Goal: Task Accomplishment & Management: Use online tool/utility

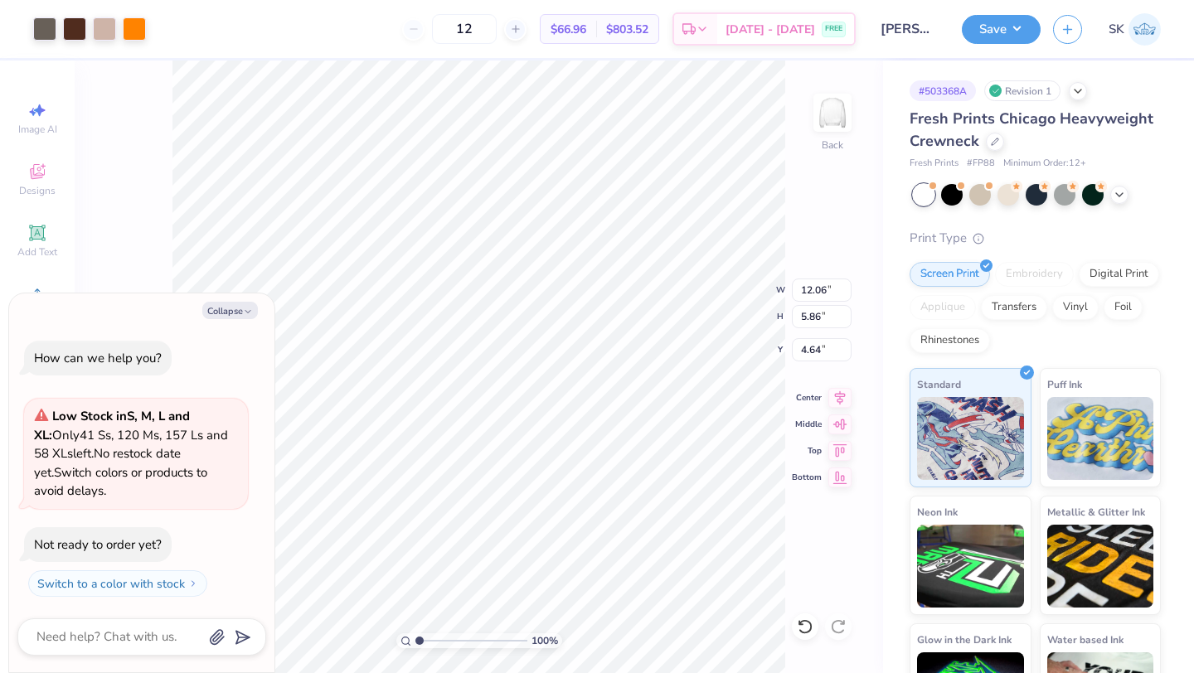
type textarea "x"
type input "5.74"
type input "2.79"
type input "7.71"
type textarea "x"
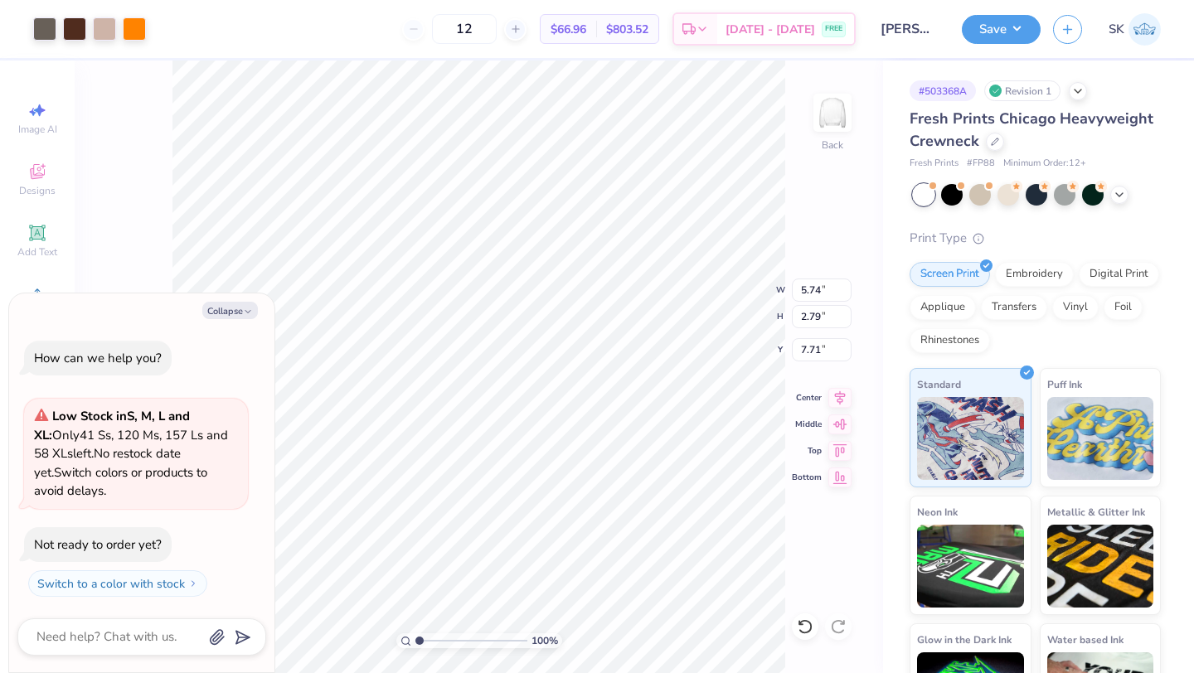
type input "3.00"
click at [247, 312] on icon "button" at bounding box center [248, 312] width 10 height 10
type textarea "x"
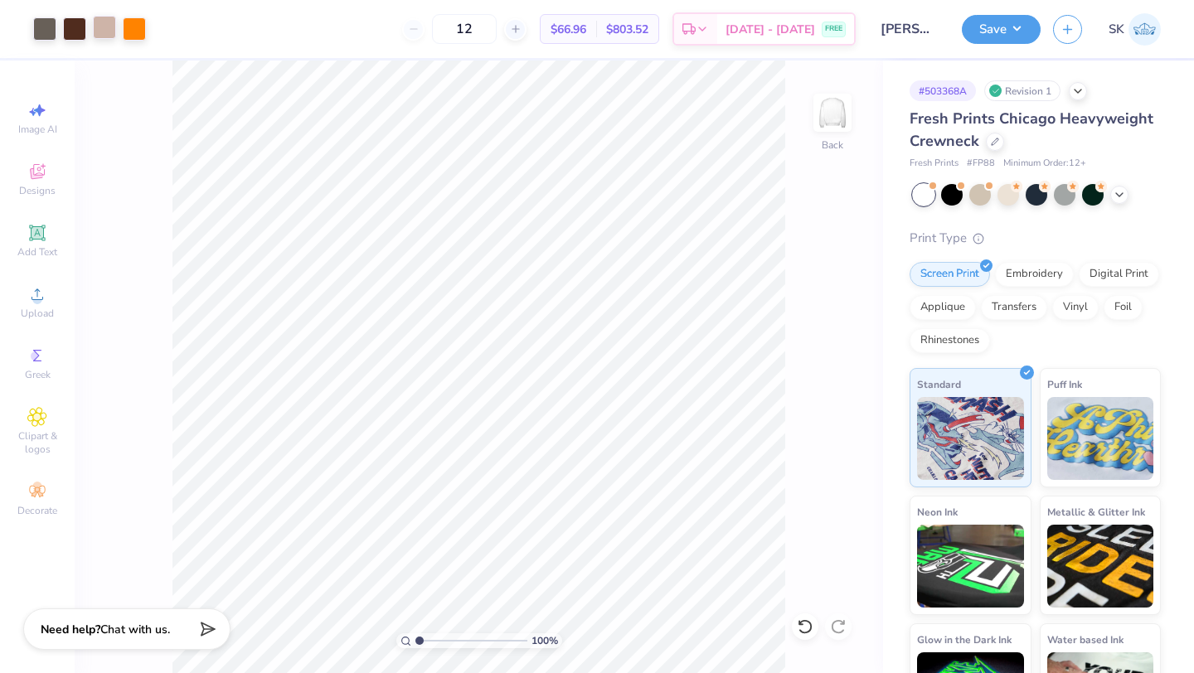
click at [95, 32] on div at bounding box center [104, 27] width 23 height 23
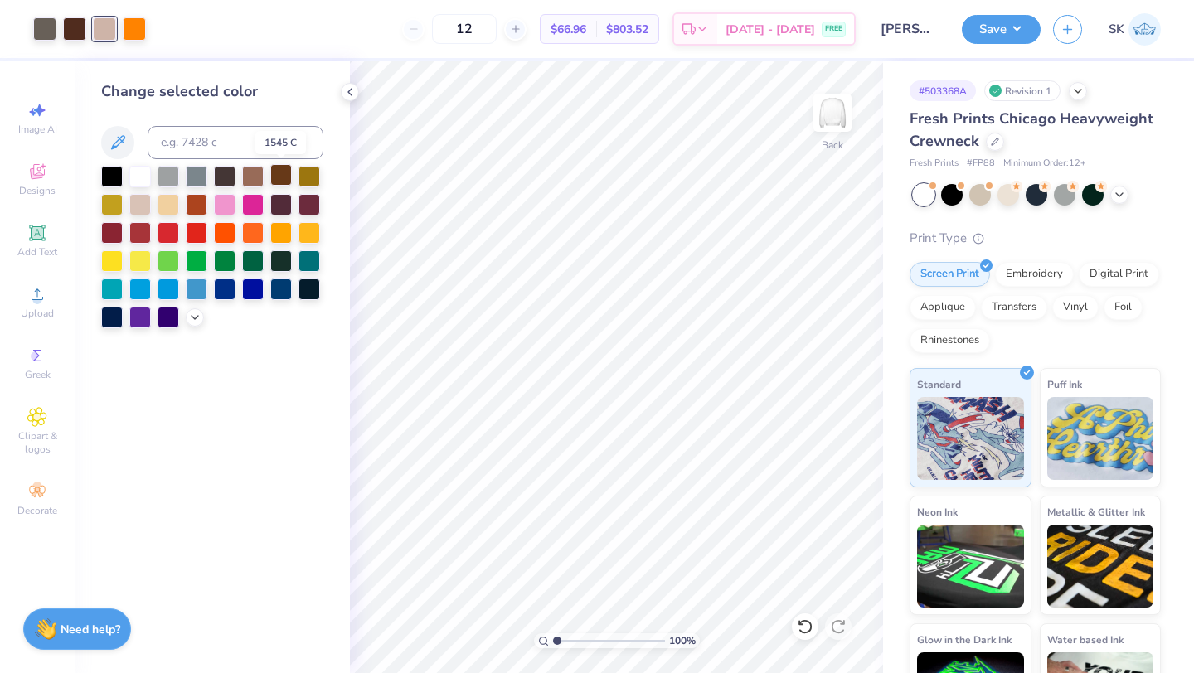
click at [283, 180] on div at bounding box center [281, 175] width 22 height 22
click at [281, 204] on div at bounding box center [281, 203] width 22 height 22
click at [80, 27] on div at bounding box center [74, 27] width 23 height 23
click at [104, 32] on div at bounding box center [104, 27] width 23 height 23
click at [74, 30] on div at bounding box center [74, 27] width 23 height 23
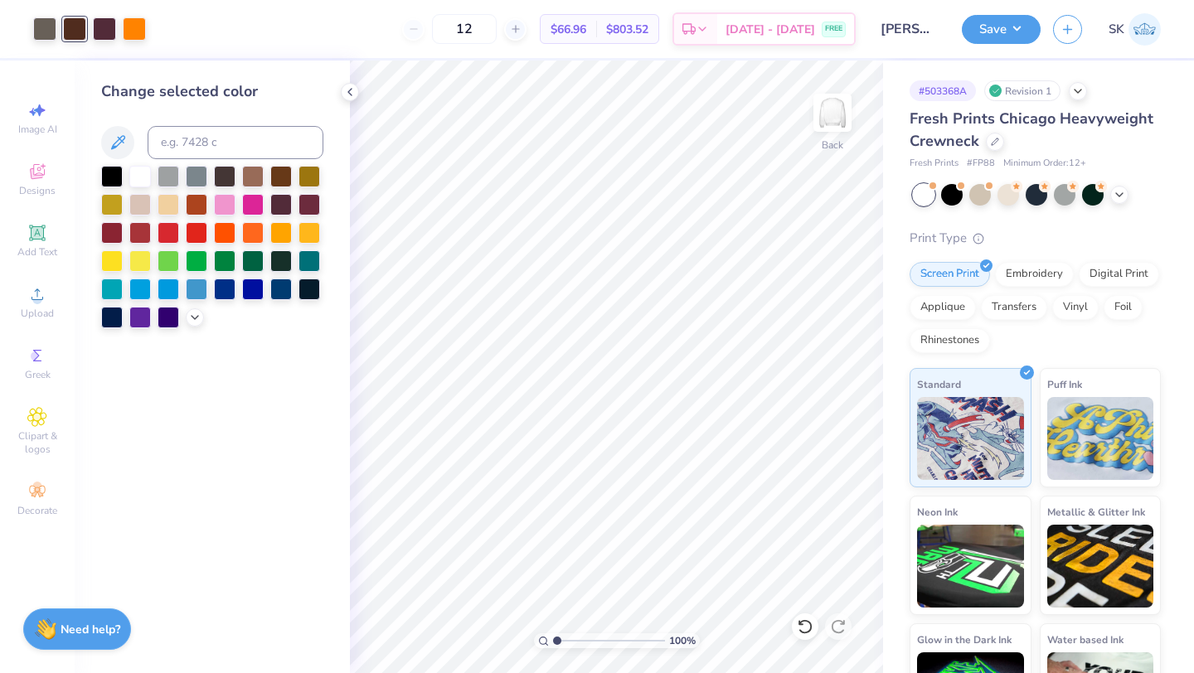
click at [78, 42] on div "Art colors" at bounding box center [73, 29] width 146 height 58
click at [77, 28] on div at bounding box center [74, 28] width 23 height 23
click at [206, 143] on input at bounding box center [236, 142] width 176 height 33
type input "4625"
click at [119, 145] on icon at bounding box center [118, 143] width 20 height 20
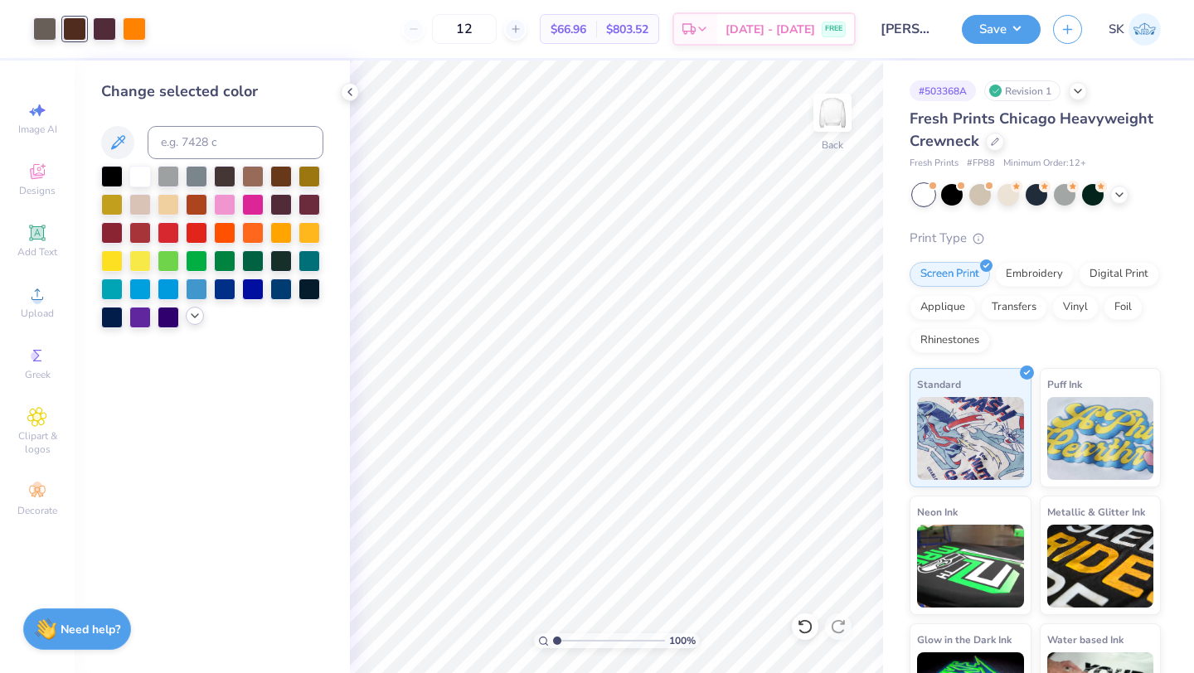
click at [192, 318] on icon at bounding box center [194, 315] width 13 height 13
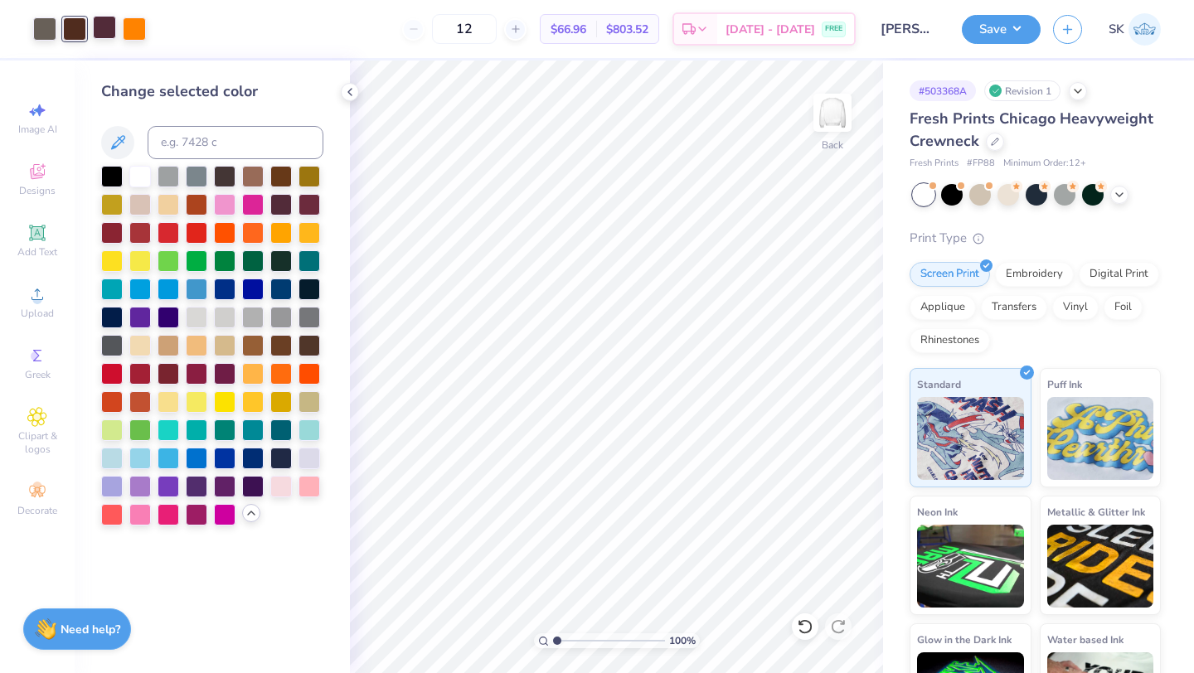
drag, startPoint x: 80, startPoint y: 36, endPoint x: 108, endPoint y: 34, distance: 27.5
click at [108, 34] on div at bounding box center [89, 28] width 113 height 23
click at [108, 34] on div at bounding box center [104, 27] width 23 height 23
click at [46, 27] on div at bounding box center [44, 27] width 23 height 23
click at [105, 30] on div at bounding box center [104, 27] width 23 height 23
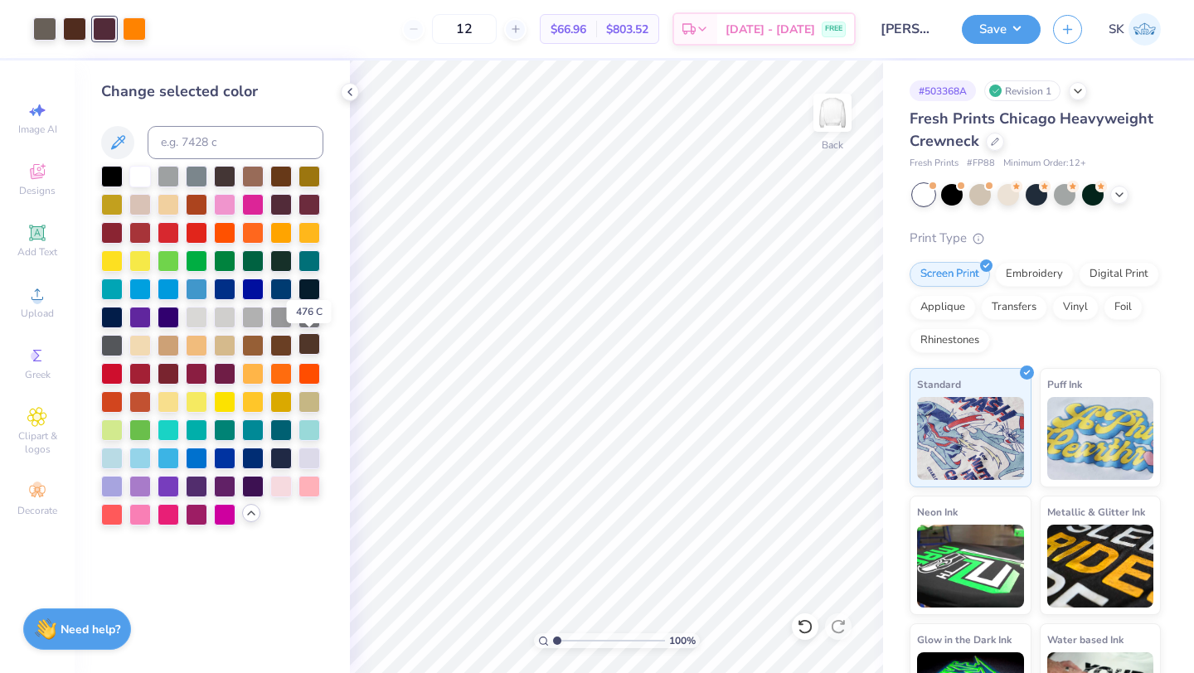
click at [314, 346] on div at bounding box center [310, 344] width 22 height 22
click at [103, 30] on div at bounding box center [104, 28] width 23 height 23
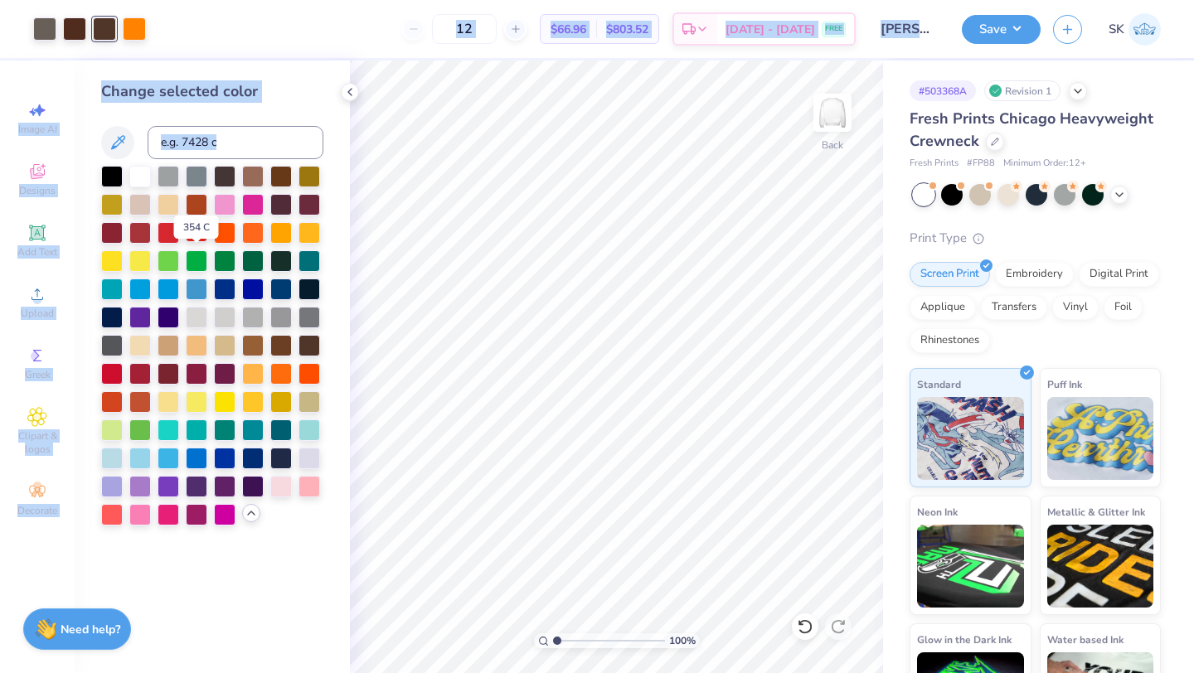
drag, startPoint x: 103, startPoint y: 30, endPoint x: 187, endPoint y: 244, distance: 230.1
click at [187, 244] on div "Art colors 12 $66.96 Per Item $803.52 Total Est. Delivery [DATE] - [DATE] FREE …" at bounding box center [597, 336] width 1194 height 673
click at [256, 40] on div "12 $66.96 Per Item $803.52 Total Est. Delivery [DATE] - [DATE] FREE" at bounding box center [506, 29] width 697 height 58
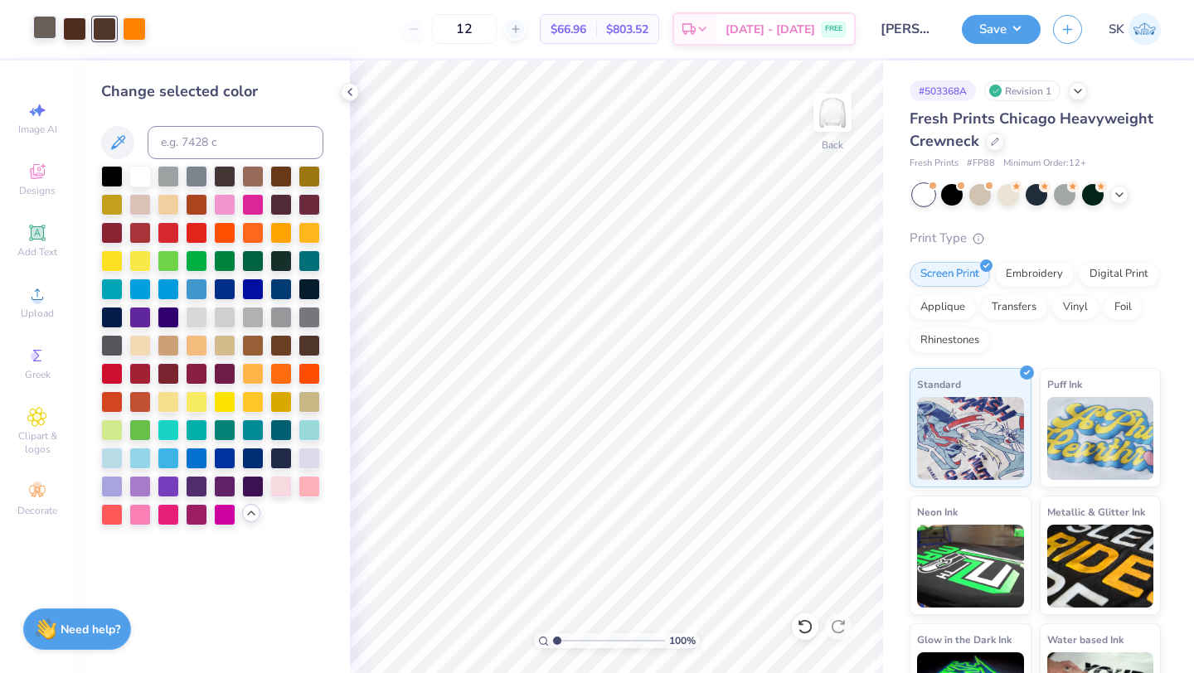
click at [46, 32] on div at bounding box center [44, 27] width 23 height 23
click at [286, 177] on div at bounding box center [281, 175] width 22 height 22
click at [287, 208] on div at bounding box center [281, 203] width 22 height 22
click at [74, 33] on div at bounding box center [74, 27] width 23 height 23
click at [280, 203] on div at bounding box center [281, 203] width 22 height 22
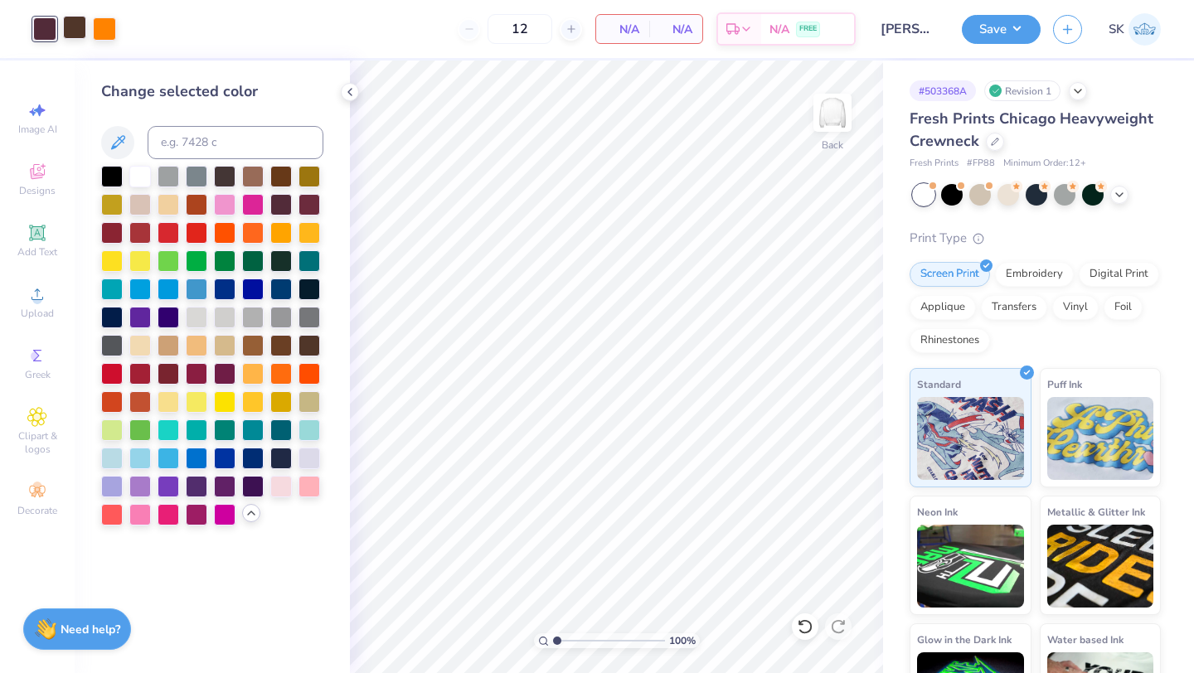
click at [80, 29] on div at bounding box center [74, 27] width 23 height 23
click at [284, 207] on div at bounding box center [281, 203] width 22 height 22
click at [180, 34] on div "12 N/A Per Item N/A Total Est. Delivery N/A FREE" at bounding box center [477, 29] width 757 height 58
click at [626, 27] on span "N/A" at bounding box center [622, 29] width 33 height 17
click at [985, 162] on span "# FP88" at bounding box center [981, 164] width 28 height 14
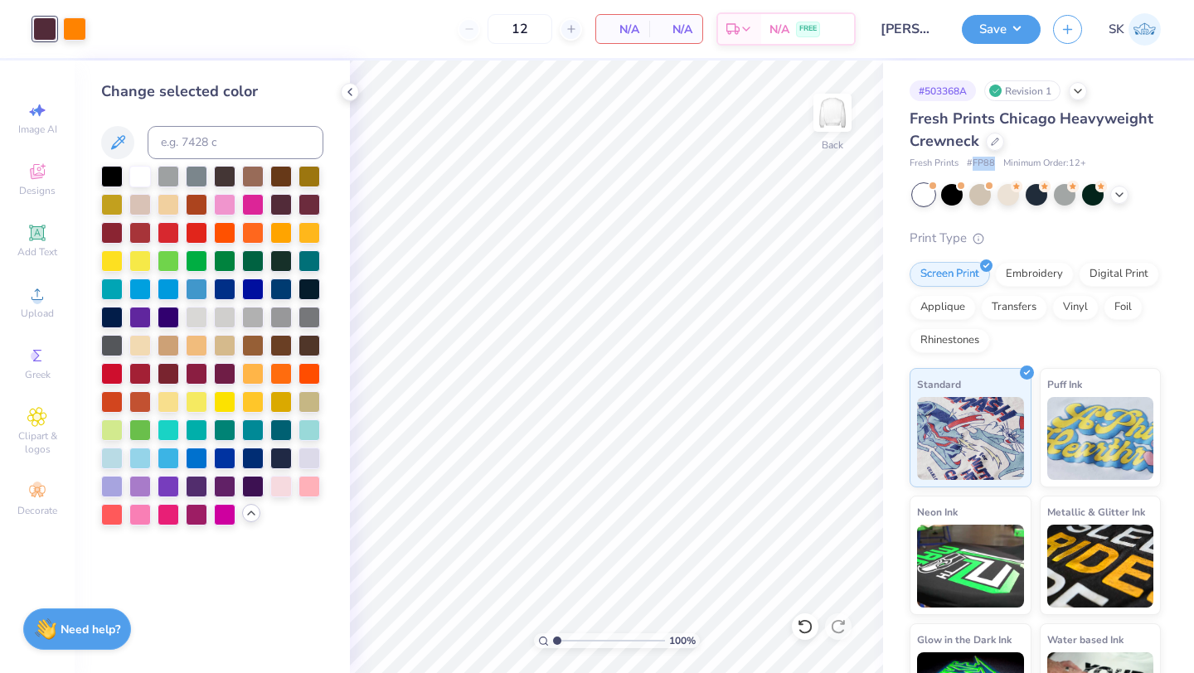
click at [985, 162] on span "# FP88" at bounding box center [981, 164] width 28 height 14
copy span "FP88"
click at [1025, 32] on button "Save" at bounding box center [1001, 26] width 79 height 29
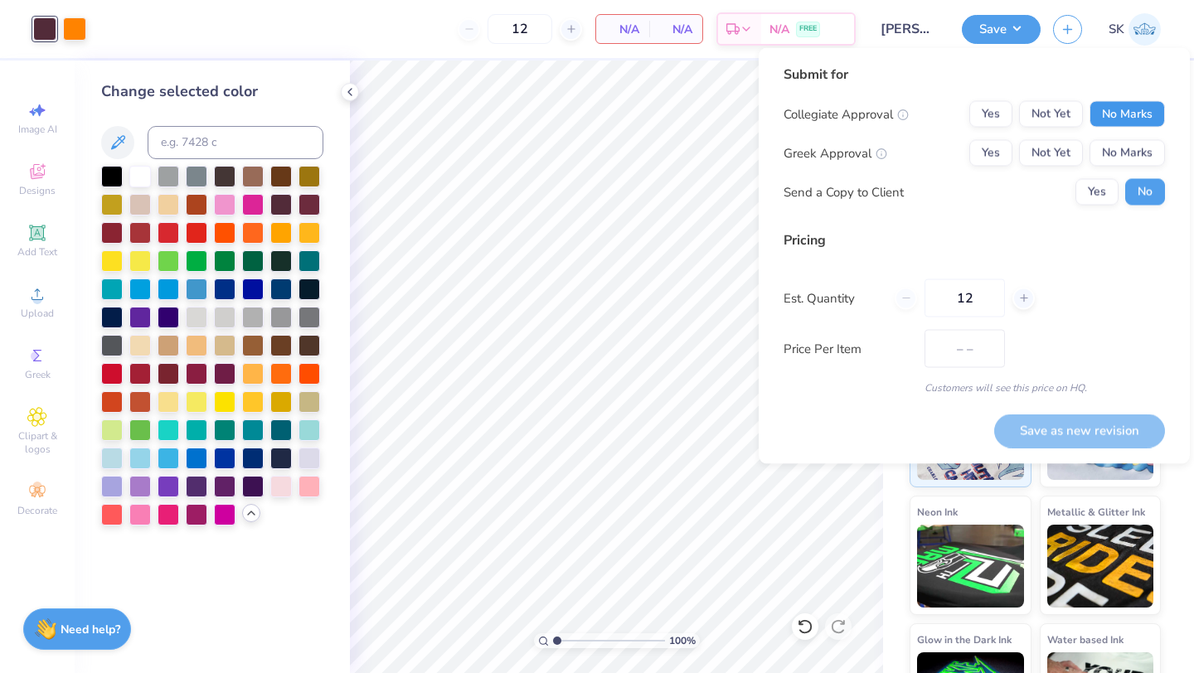
click at [1143, 113] on button "No Marks" at bounding box center [1127, 114] width 75 height 27
click at [1141, 152] on button "No Marks" at bounding box center [1127, 153] width 75 height 27
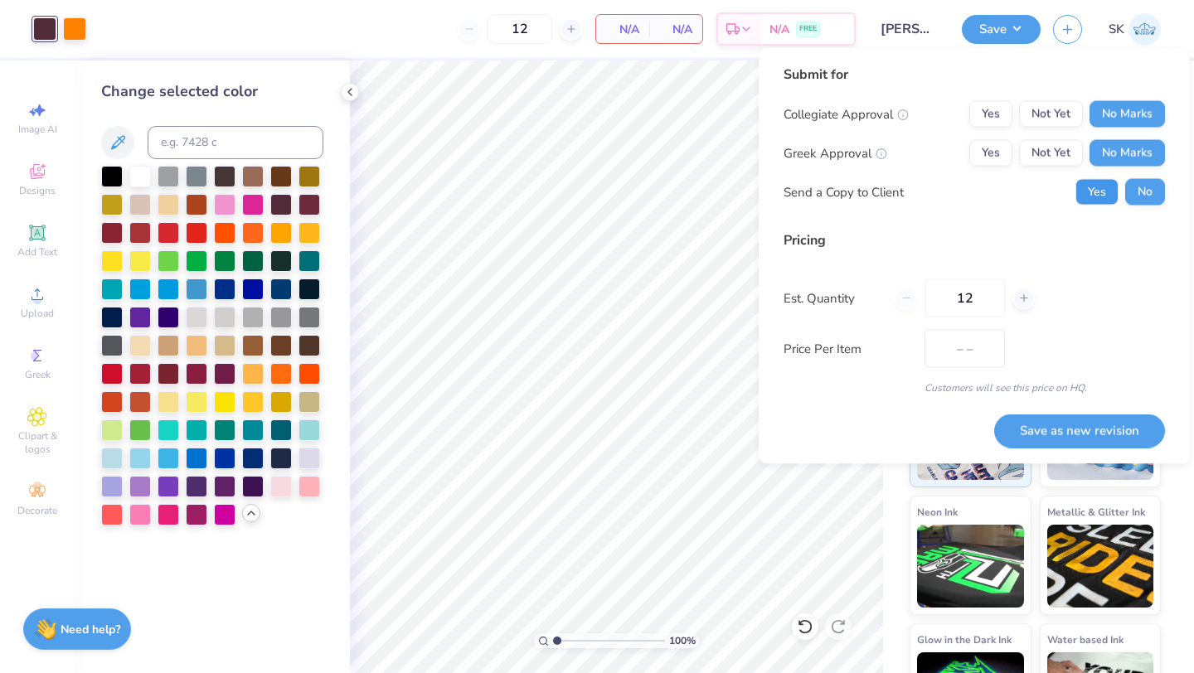
click at [1097, 197] on button "Yes" at bounding box center [1097, 192] width 43 height 27
click at [1062, 435] on button "Save as new revision" at bounding box center [1079, 431] width 171 height 34
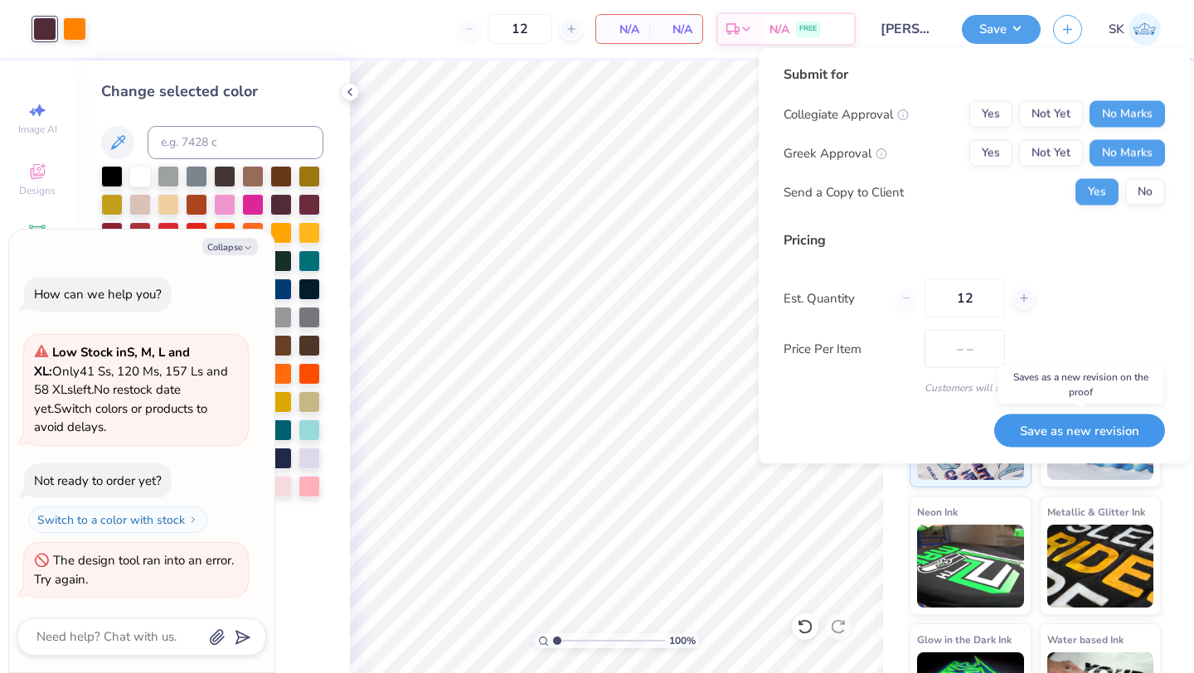
click at [1103, 432] on button "Save as new revision" at bounding box center [1079, 431] width 171 height 34
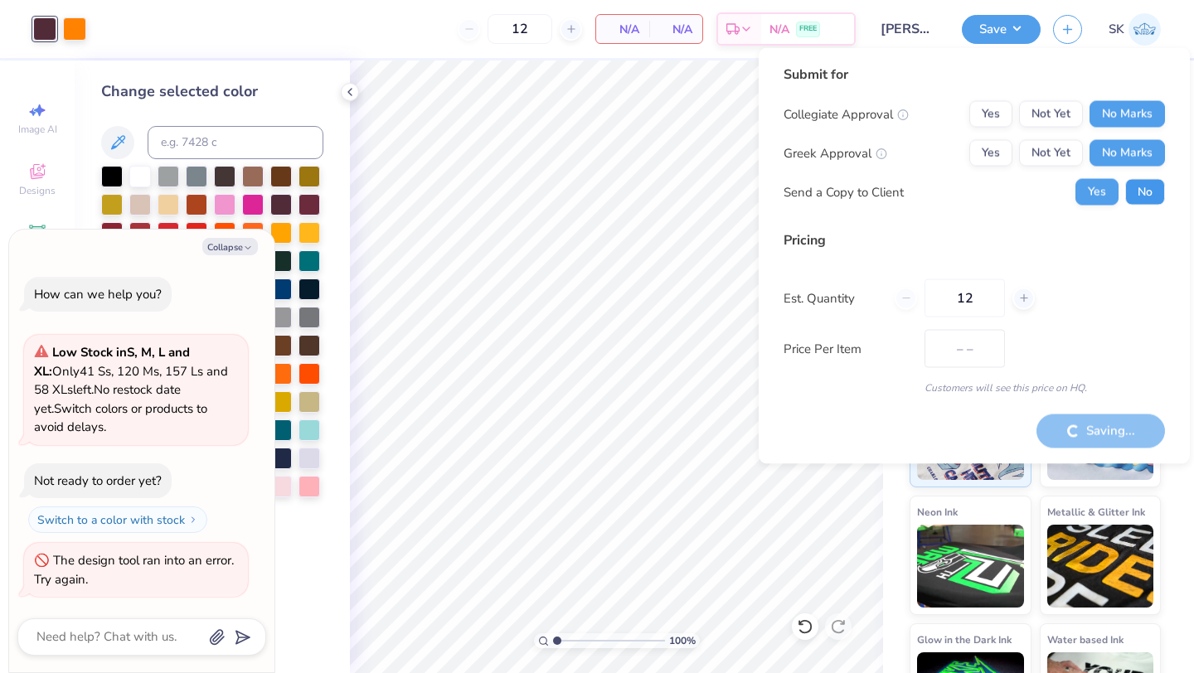
click at [1134, 193] on button "No" at bounding box center [1145, 192] width 40 height 27
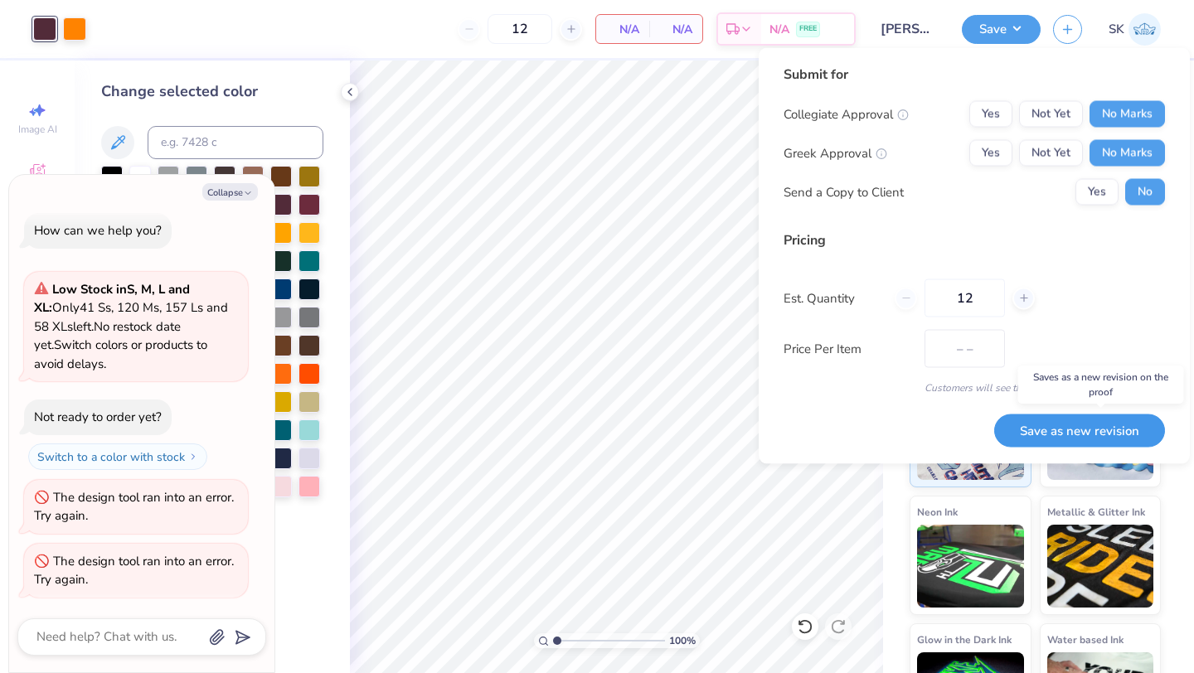
click at [1105, 432] on button "Save as new revision" at bounding box center [1079, 431] width 171 height 34
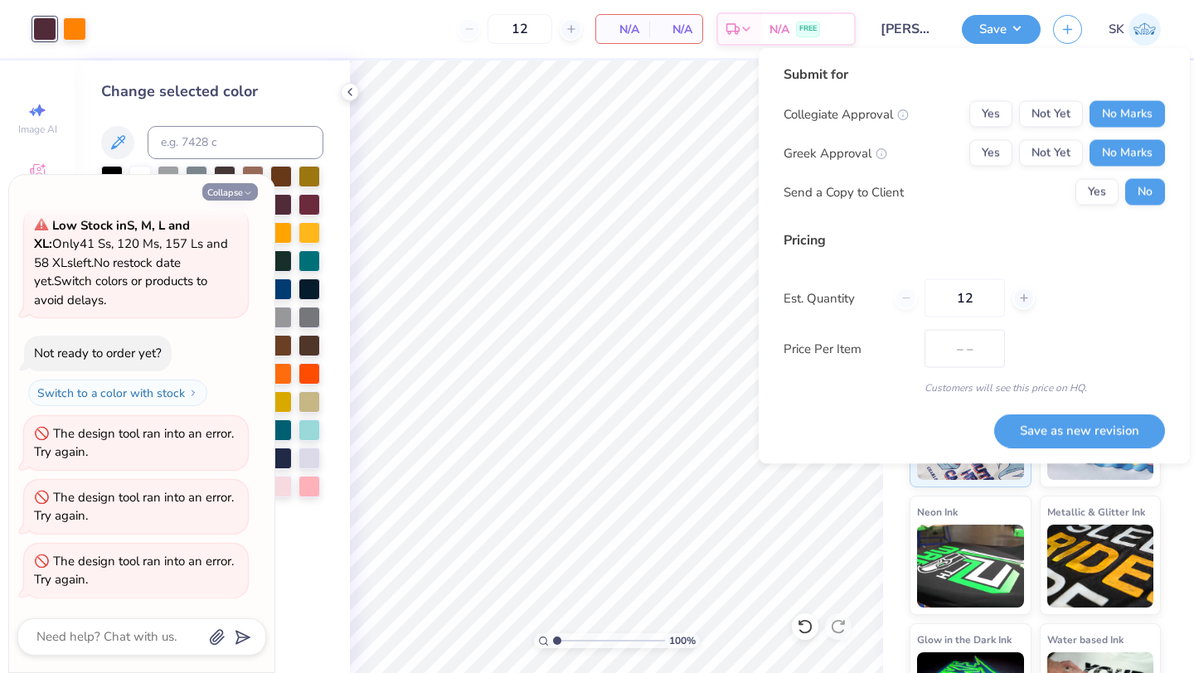
click at [221, 196] on button "Collapse" at bounding box center [230, 191] width 56 height 17
type textarea "x"
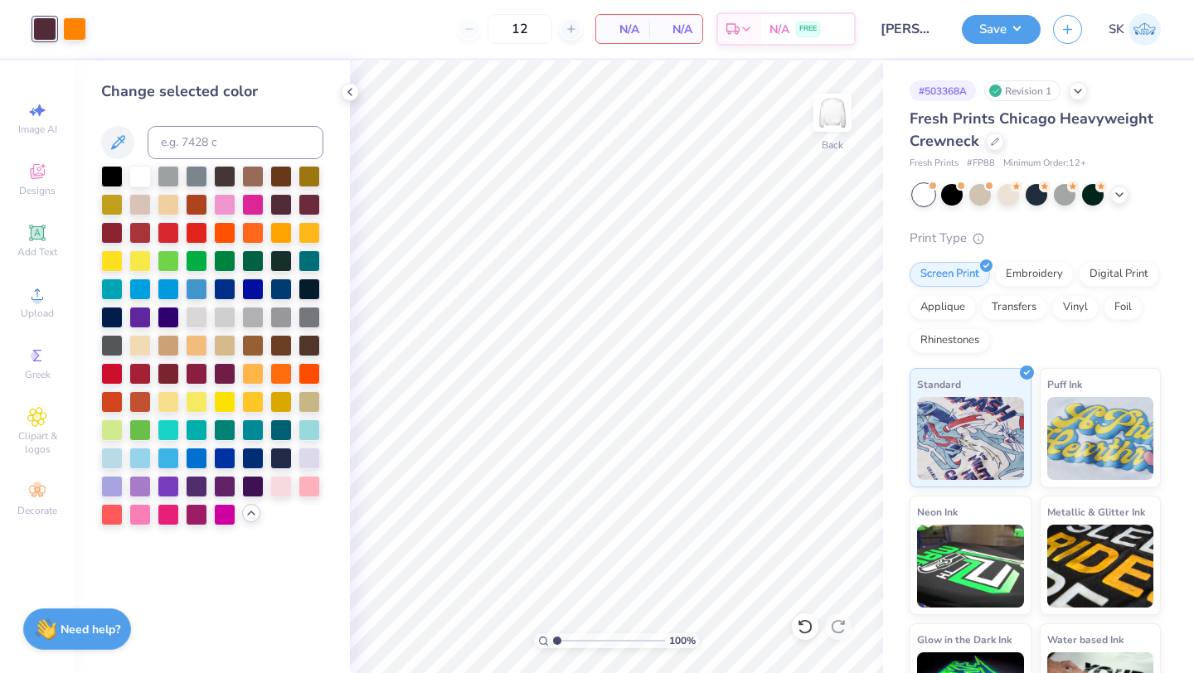
click at [621, 30] on span "N/A" at bounding box center [622, 29] width 33 height 17
click at [575, 30] on icon at bounding box center [572, 29] width 12 height 12
click at [467, 31] on icon at bounding box center [470, 29] width 12 height 12
type input "12"
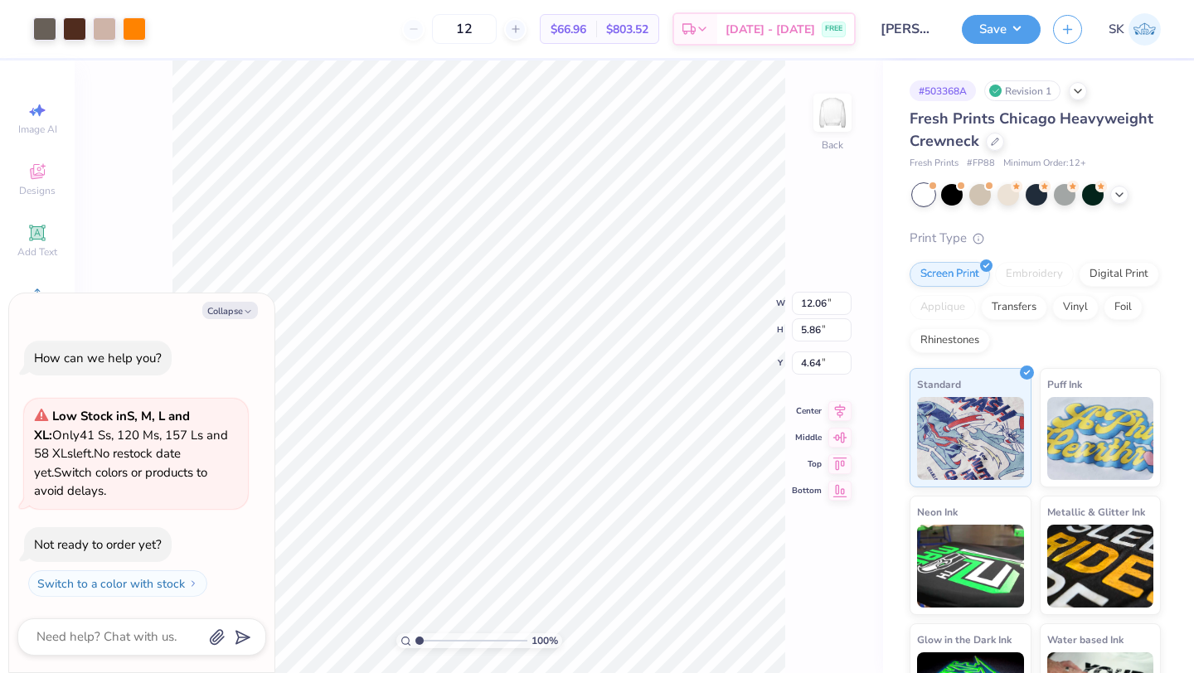
type textarea "x"
type input "4.41"
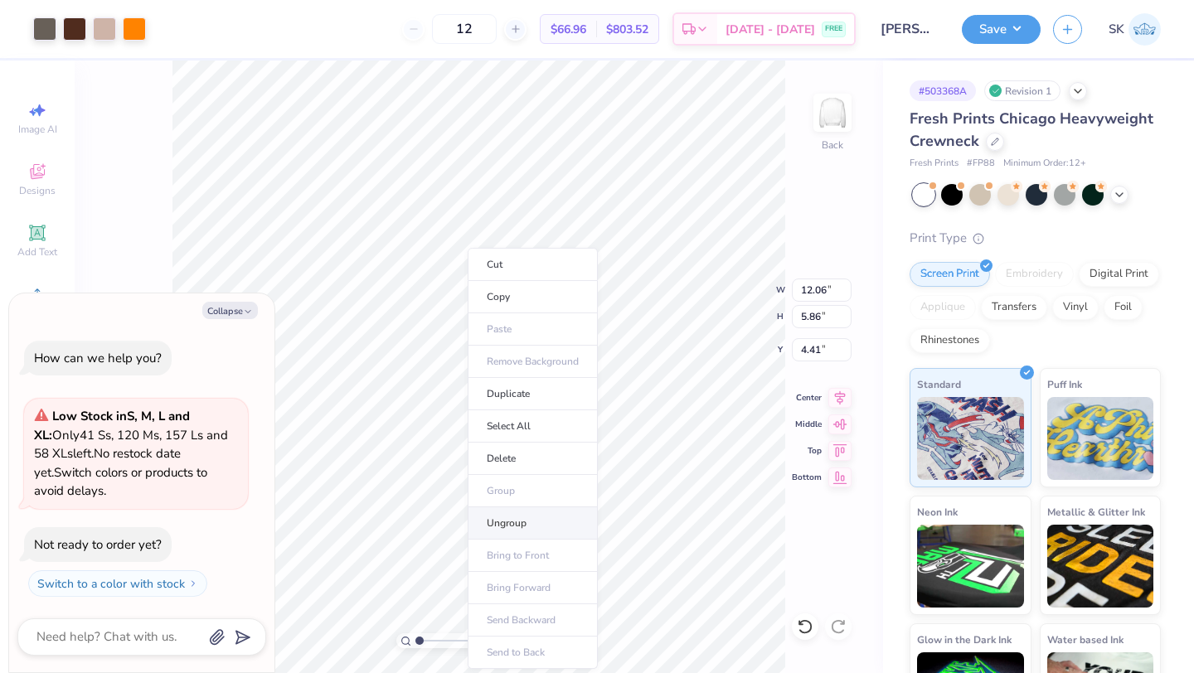
click at [546, 525] on li "Ungroup" at bounding box center [533, 524] width 130 height 32
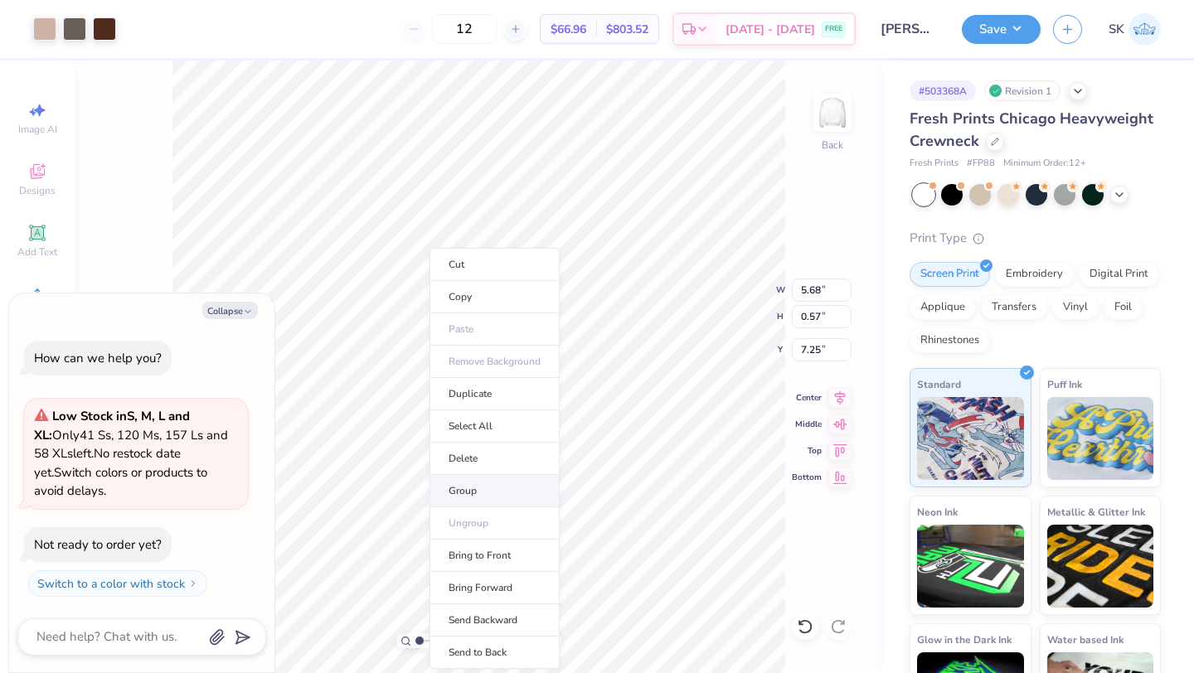
click at [495, 485] on li "Group" at bounding box center [495, 491] width 130 height 32
type textarea "x"
type input "6.79"
type textarea "x"
type input "2.22"
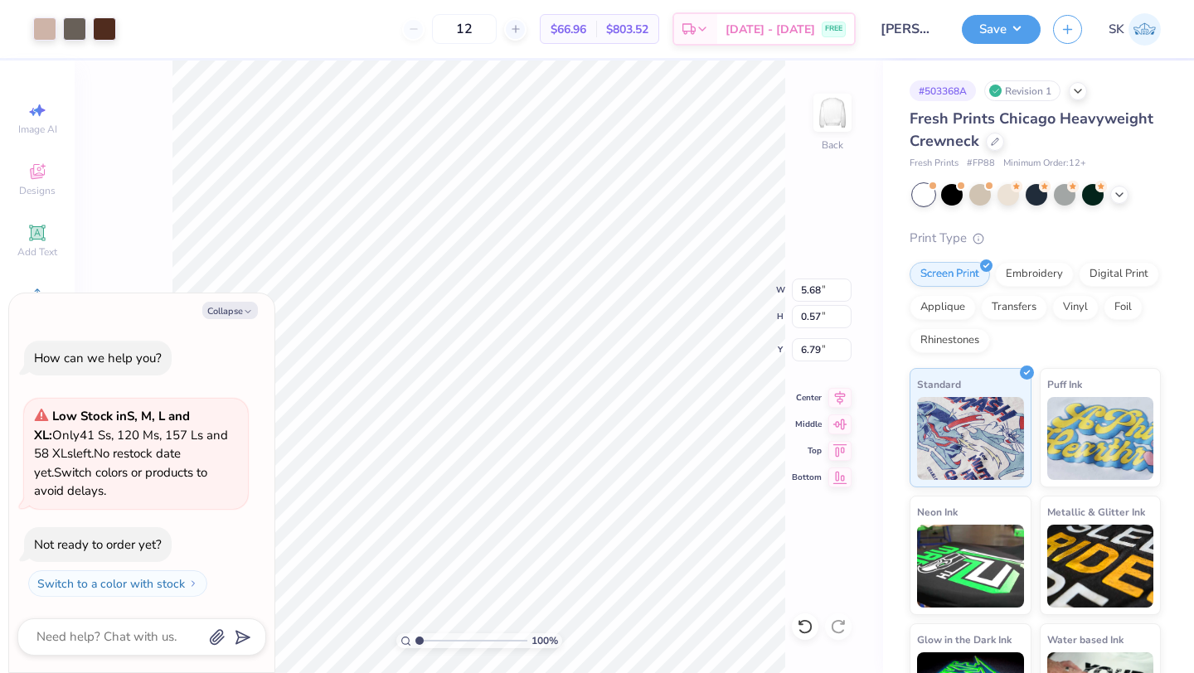
type input "1.58"
type input "8.56"
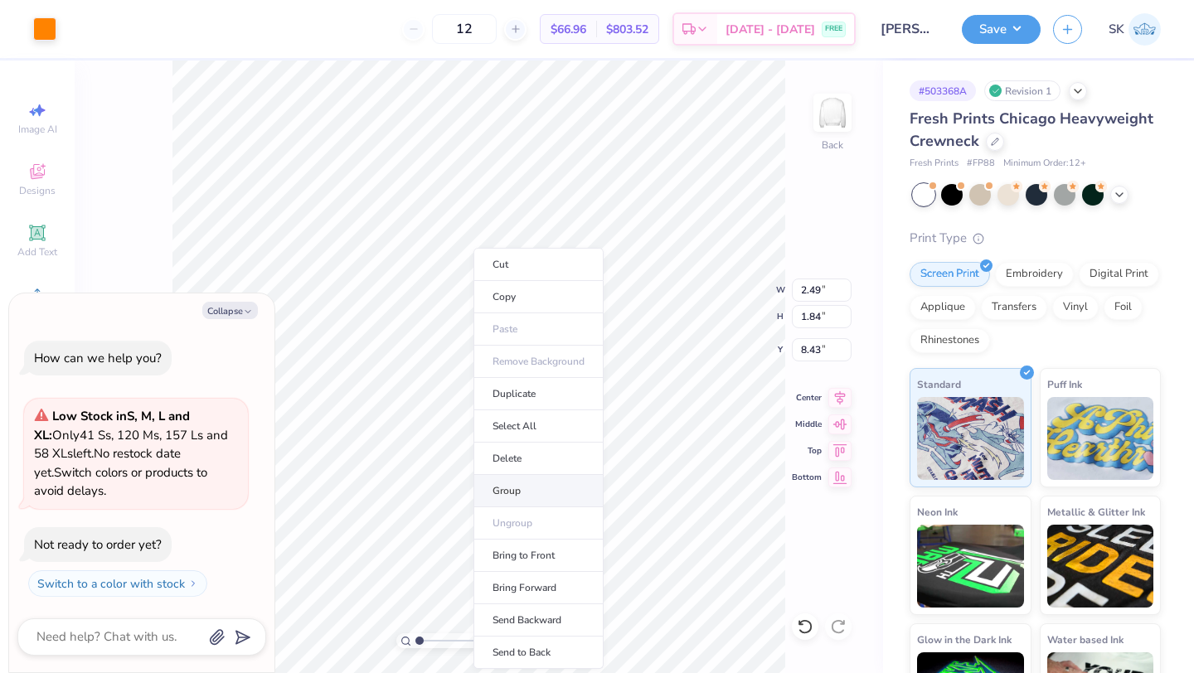
click at [546, 484] on li "Group" at bounding box center [539, 491] width 130 height 32
type textarea "x"
type input "1.44"
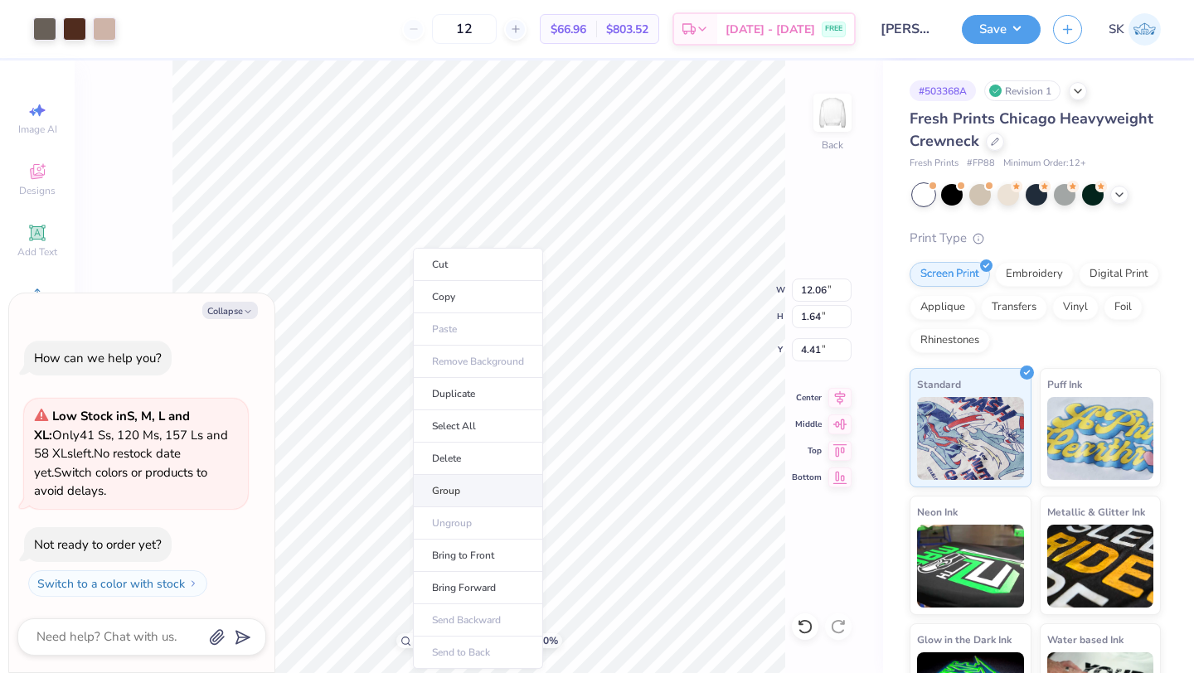
click at [477, 481] on li "Group" at bounding box center [478, 491] width 130 height 32
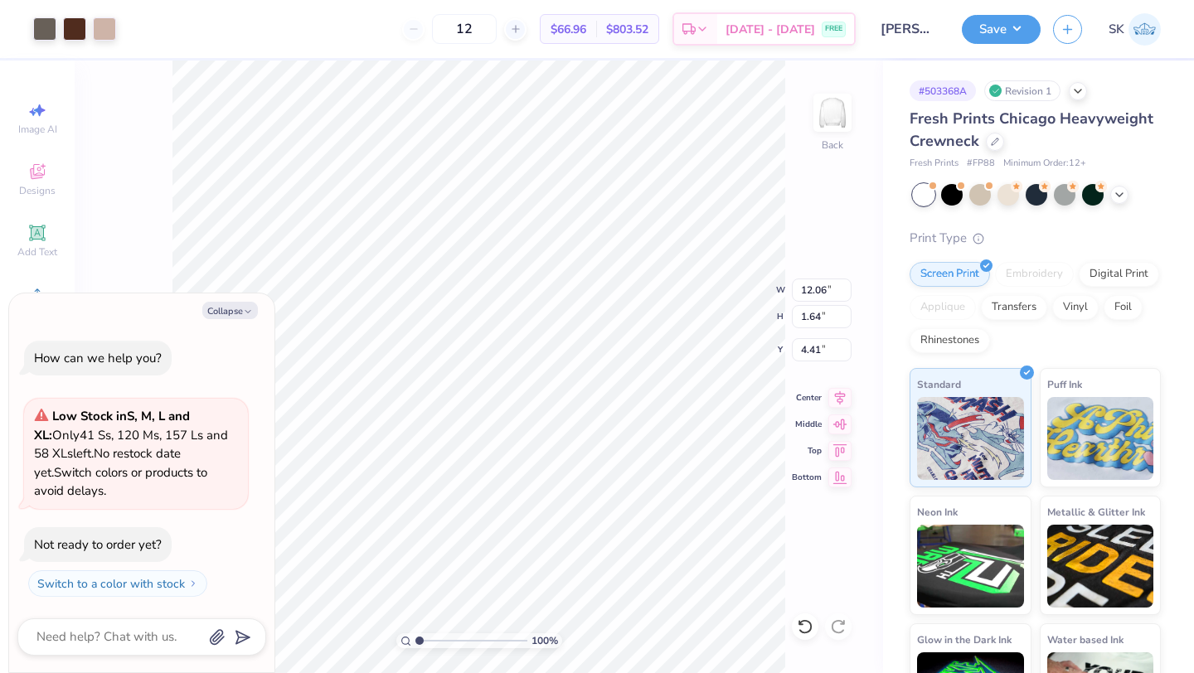
type textarea "x"
type input "4.55"
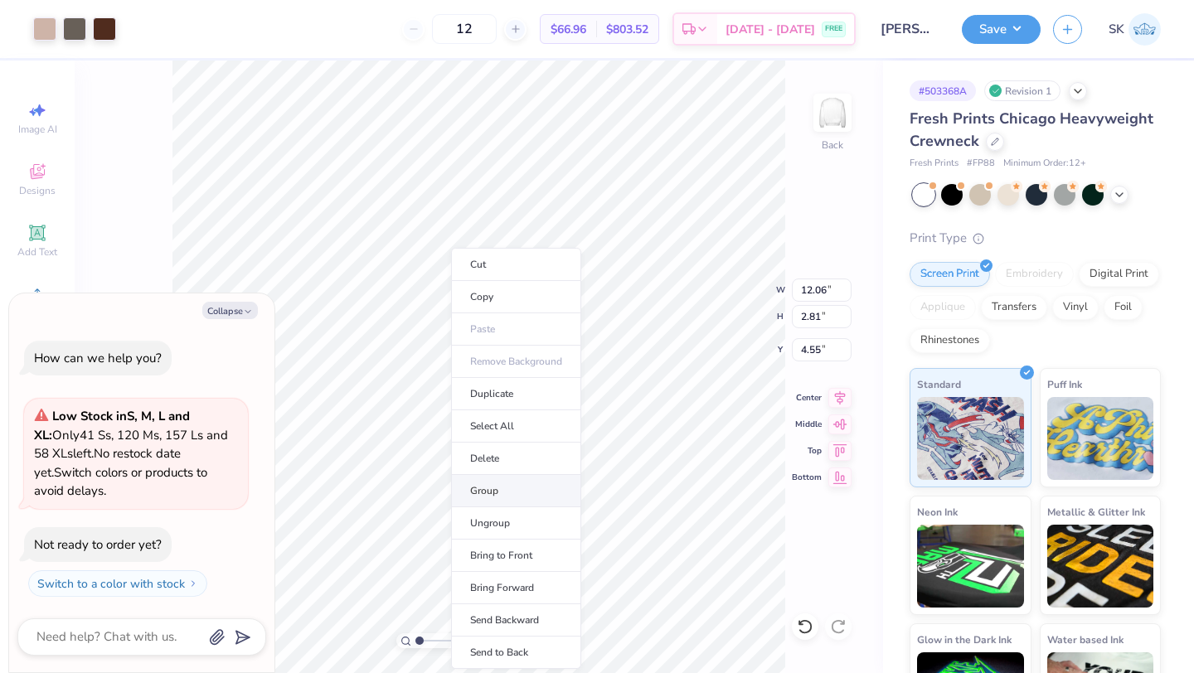
click at [510, 490] on li "Group" at bounding box center [516, 491] width 130 height 32
type textarea "x"
type input "6.72"
type input "1.57"
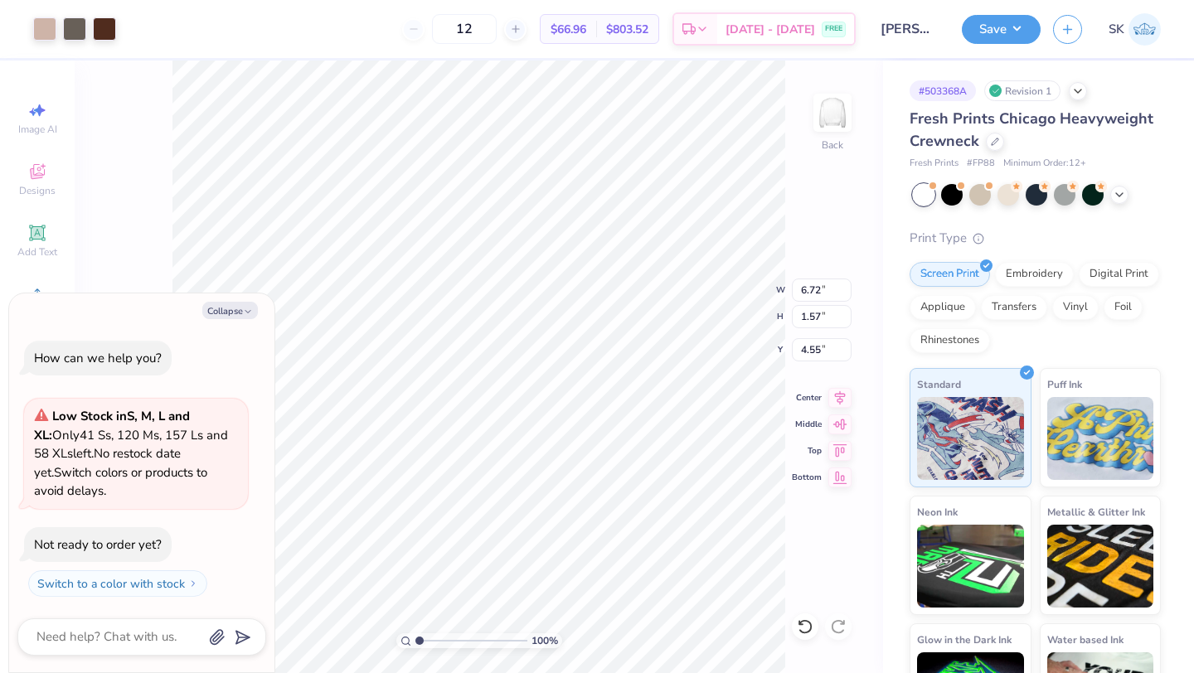
type textarea "x"
type input "2.49"
type input "1.84"
type input "1.44"
type textarea "x"
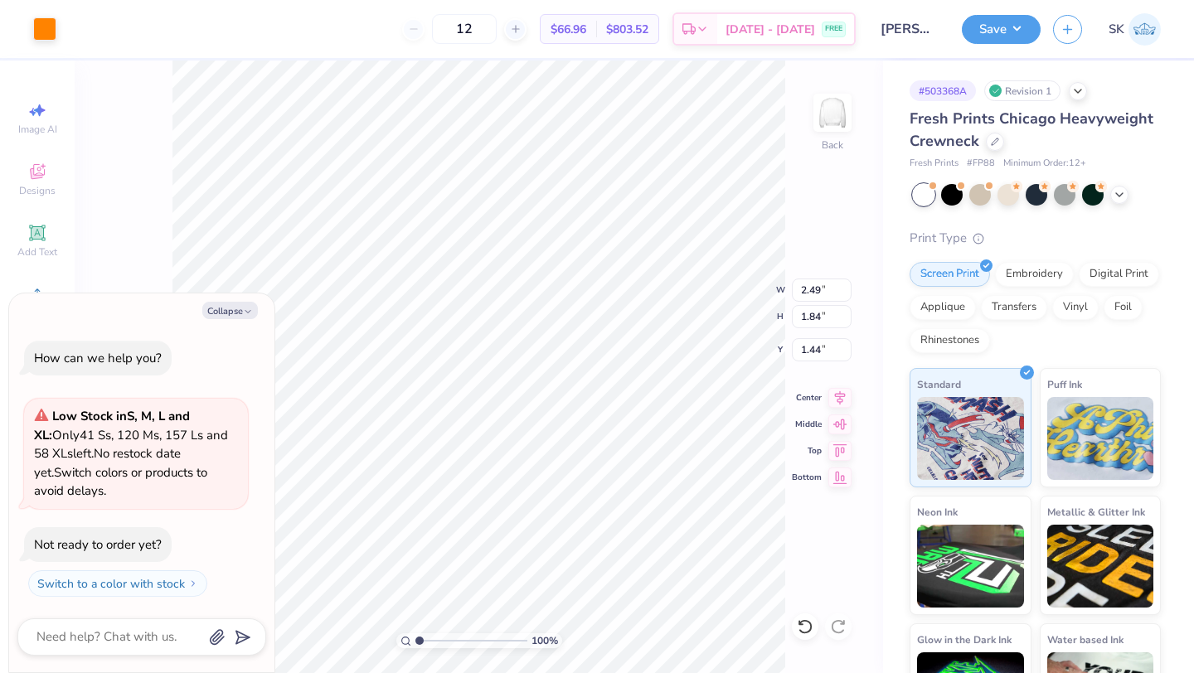
type input "1.70"
type textarea "x"
type input "3.00"
type textarea "x"
type input "6.72"
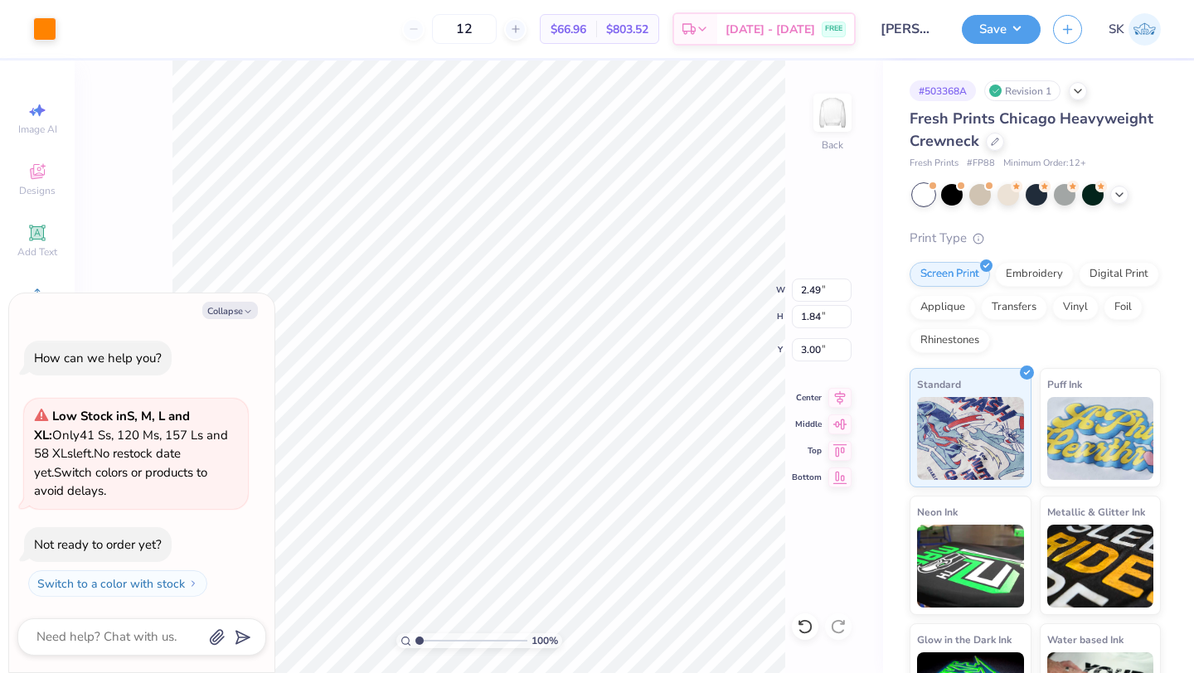
type input "1.57"
type input "4.55"
type textarea "x"
type input "5.23"
type textarea "x"
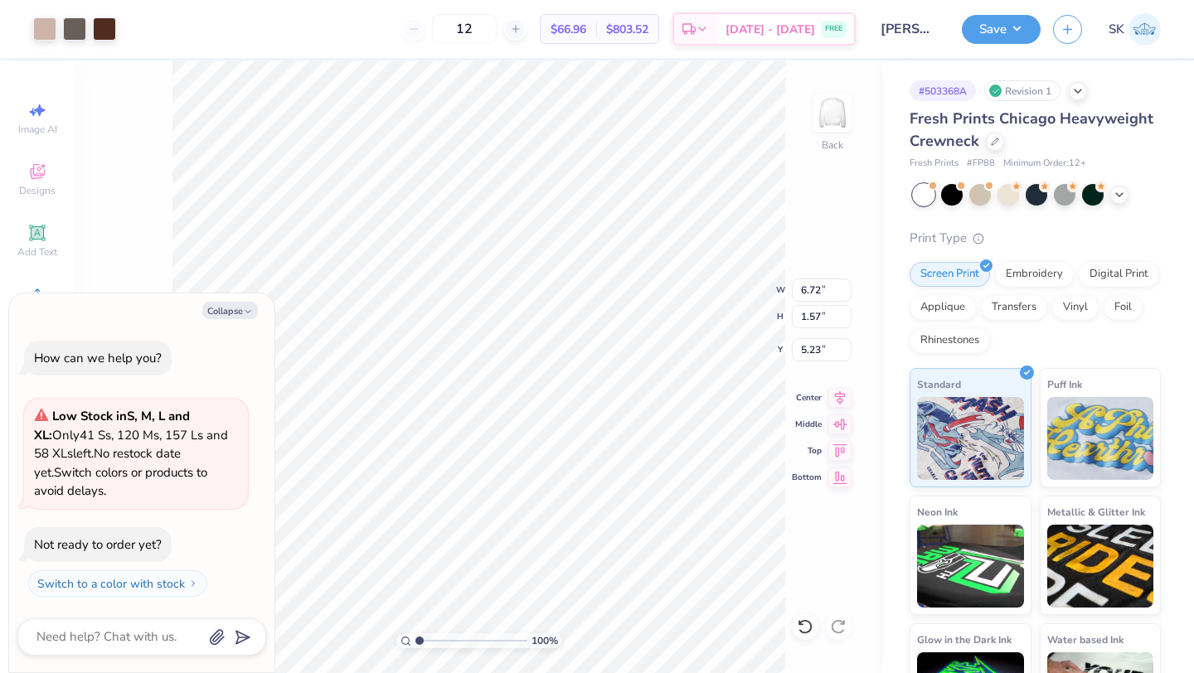
type input "4.71"
type input "1.10"
type input "5.70"
type textarea "x"
type input "5.15"
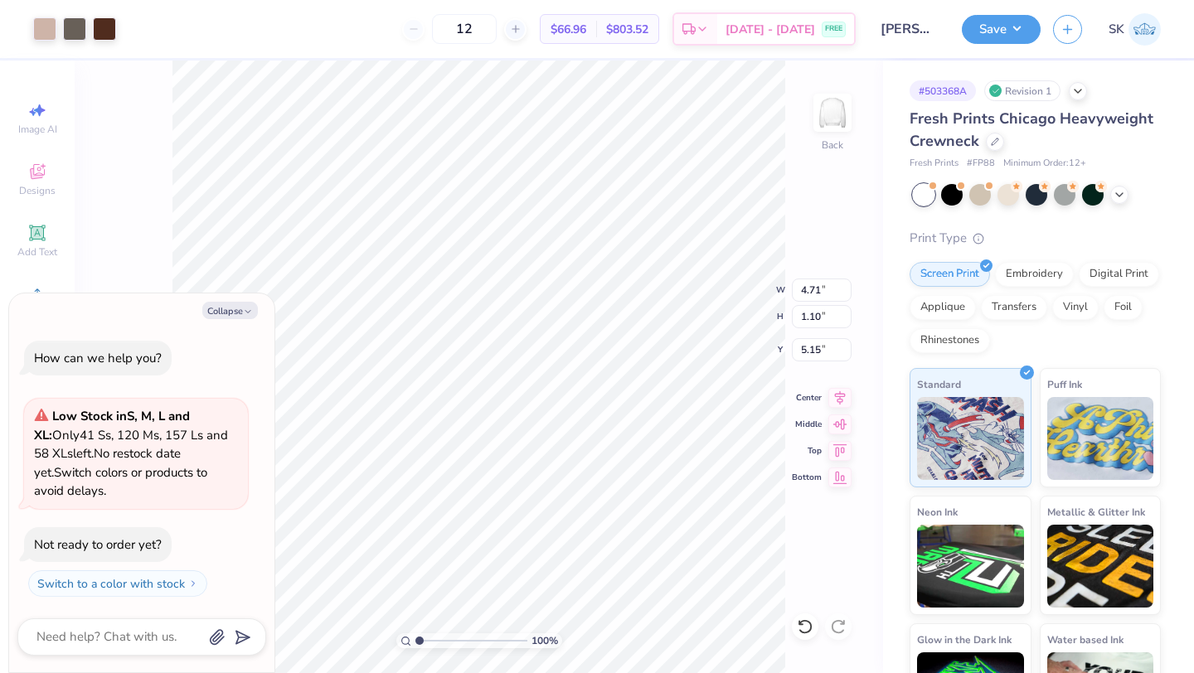
type textarea "x"
type input "2.49"
type input "1.84"
type input "3.00"
type textarea "x"
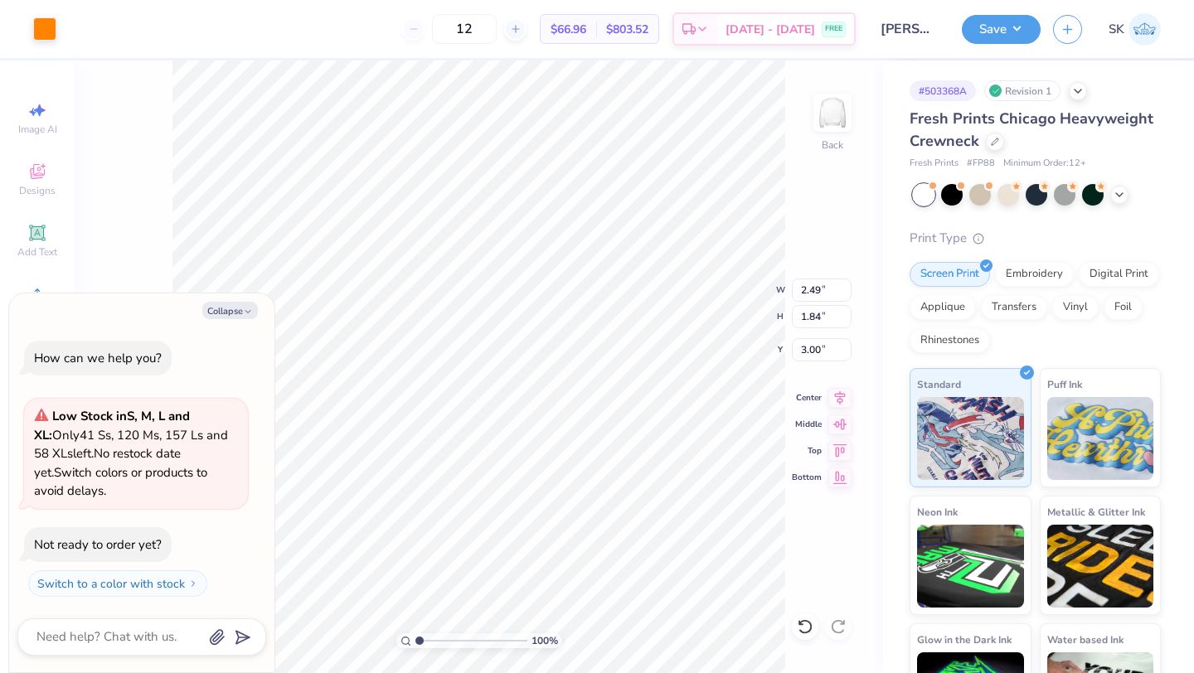
type input "2.67"
type input "1.98"
type input "2.86"
type textarea "x"
type input "3.00"
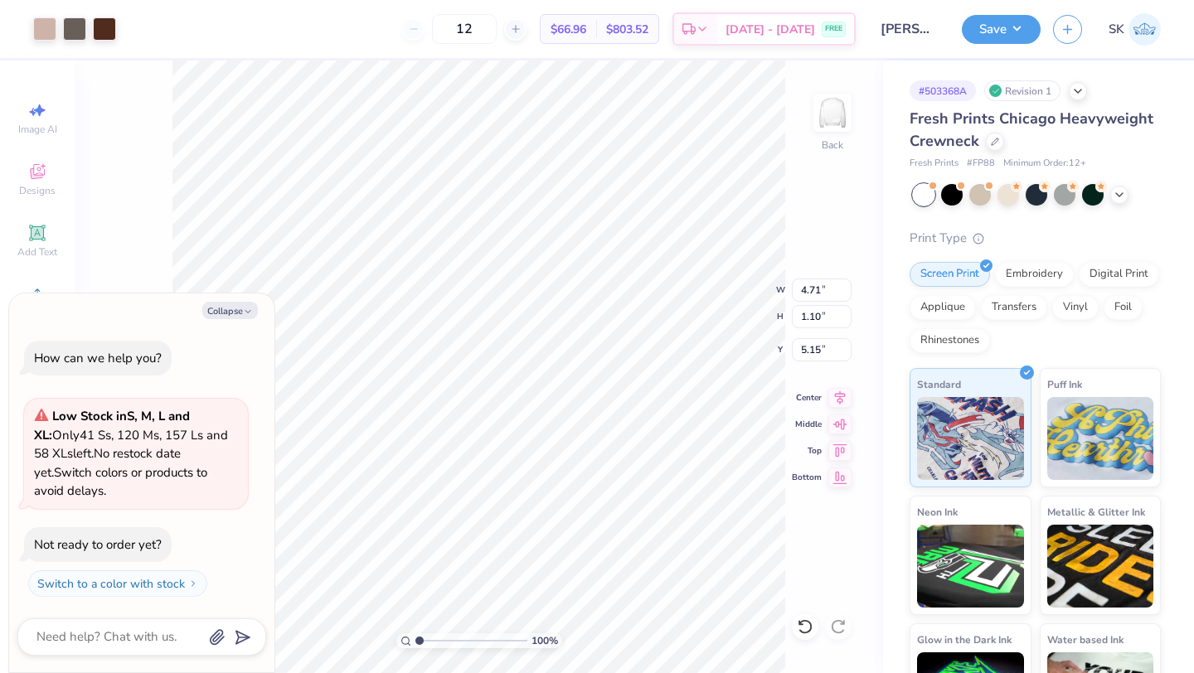
type textarea "x"
type input "3.82"
type input "0.89"
type input "5.36"
type textarea "x"
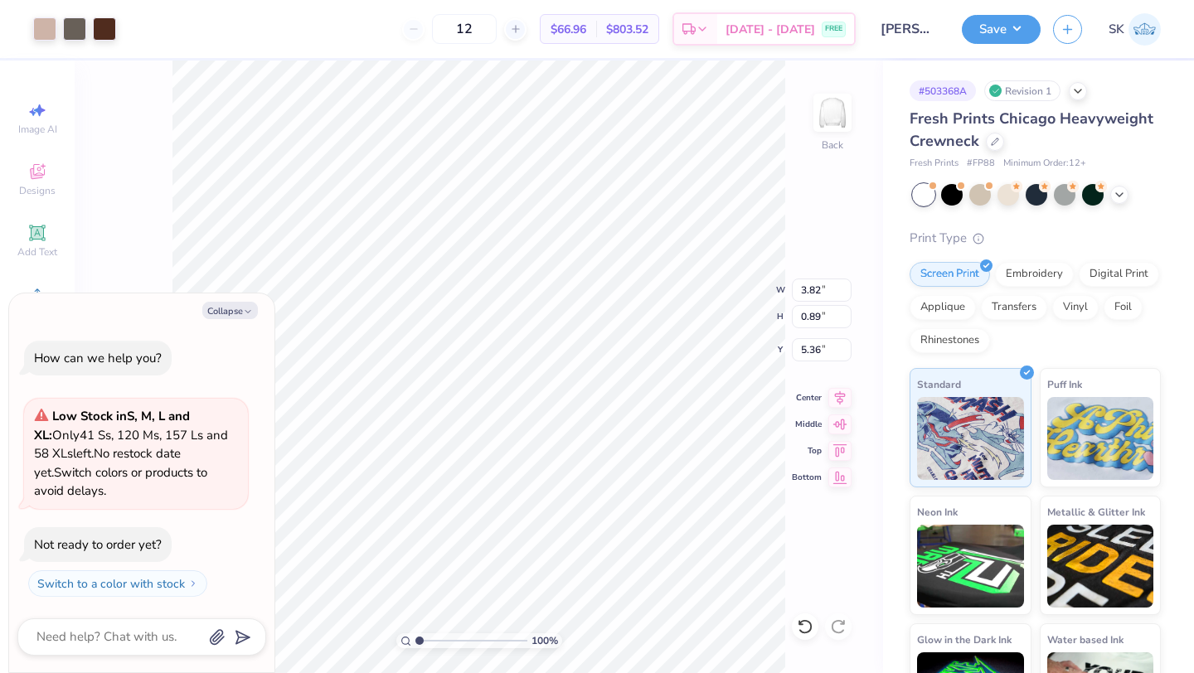
type input "5.32"
type textarea "x"
type input "2.67"
type input "1.98"
type input "3.00"
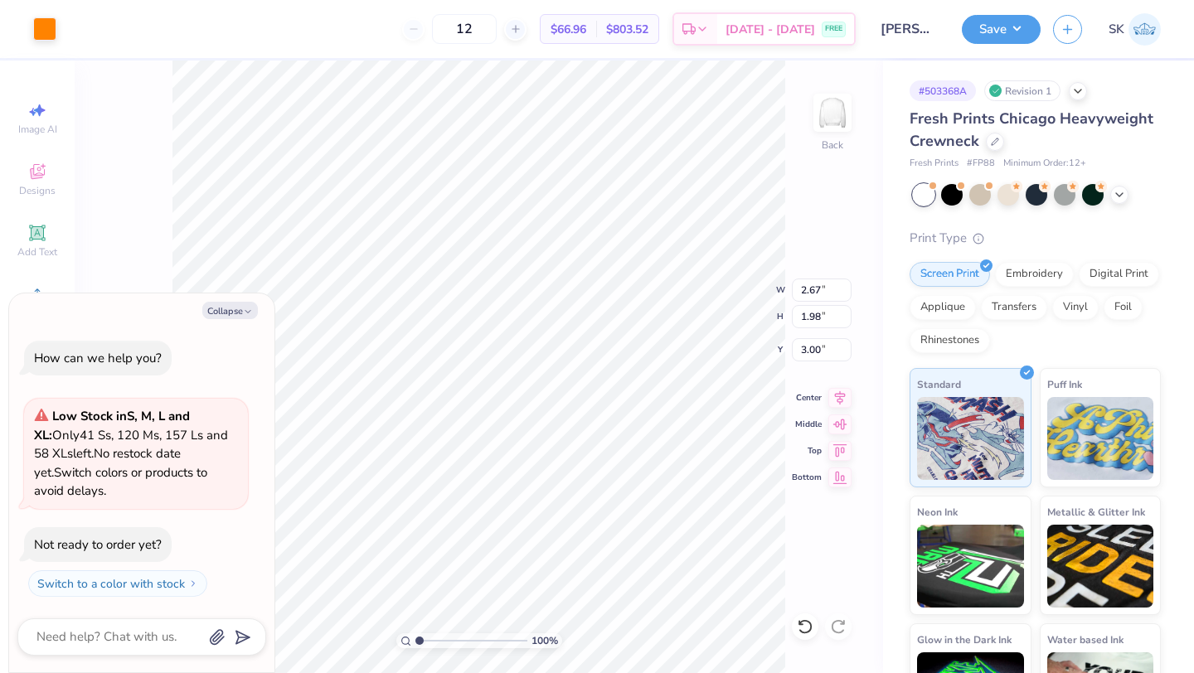
type textarea "x"
type input "2.39"
type input "1.77"
type input "3.20"
type textarea "x"
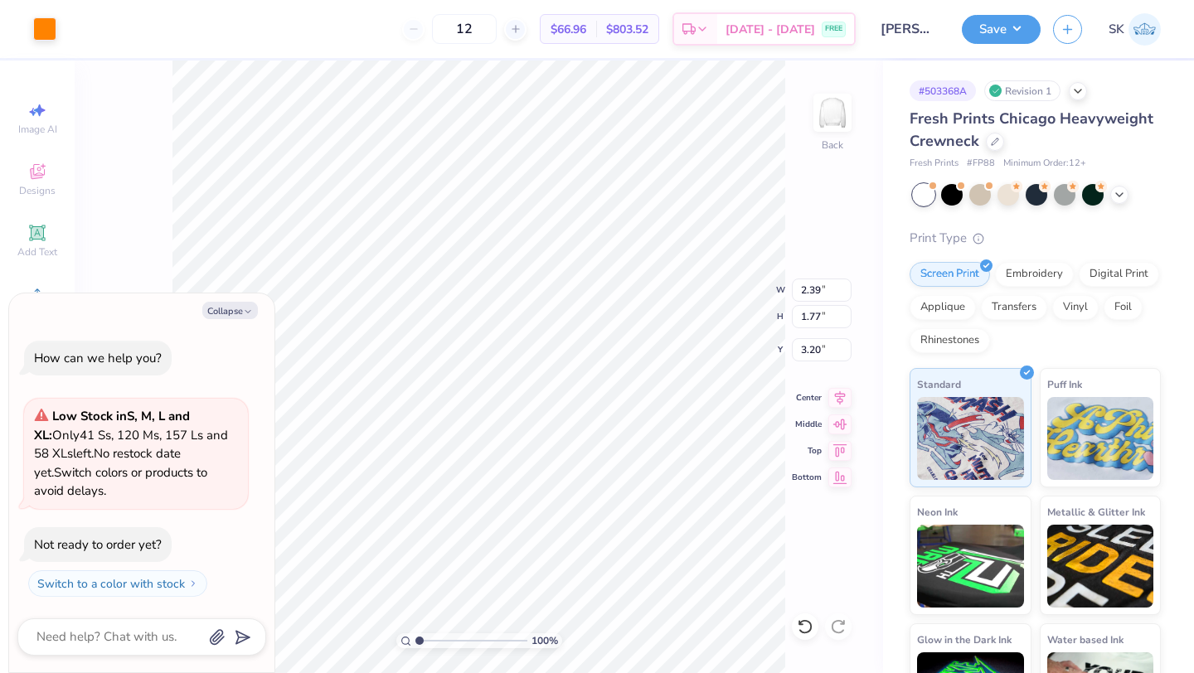
type input "3.30"
click at [100, 34] on div at bounding box center [104, 27] width 23 height 23
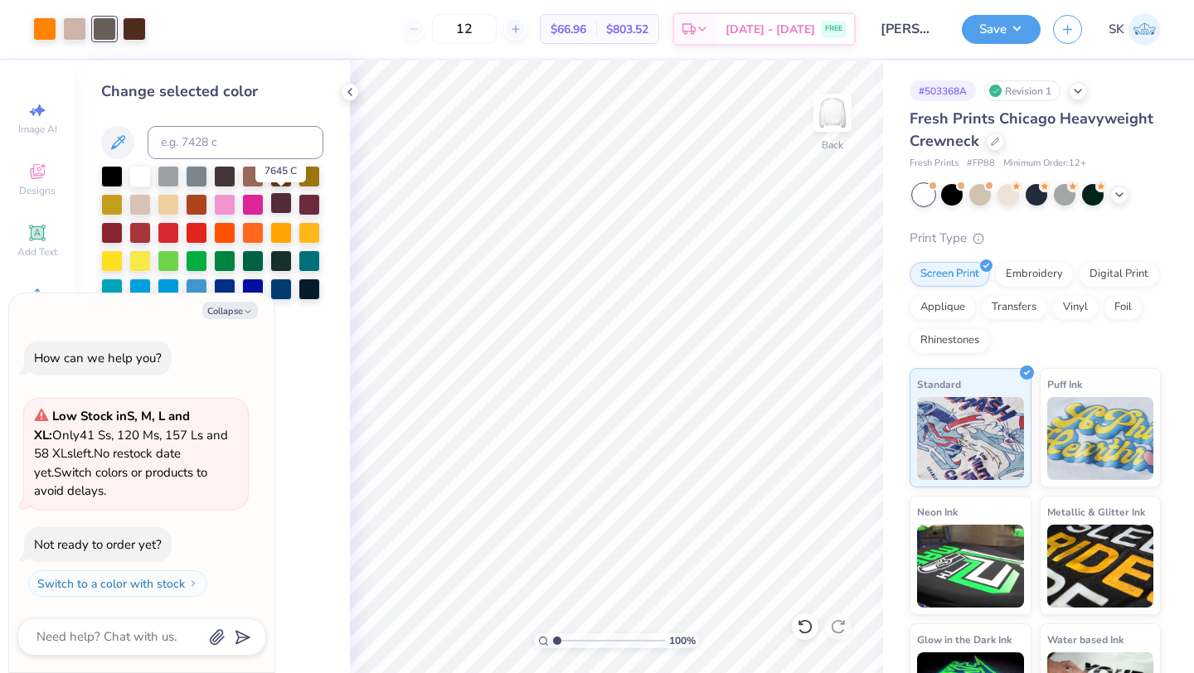
click at [277, 207] on div at bounding box center [281, 203] width 22 height 22
click at [133, 30] on div at bounding box center [134, 27] width 23 height 23
click at [282, 207] on div at bounding box center [281, 203] width 22 height 22
click at [80, 33] on div at bounding box center [74, 27] width 23 height 23
click at [280, 207] on div at bounding box center [281, 203] width 22 height 22
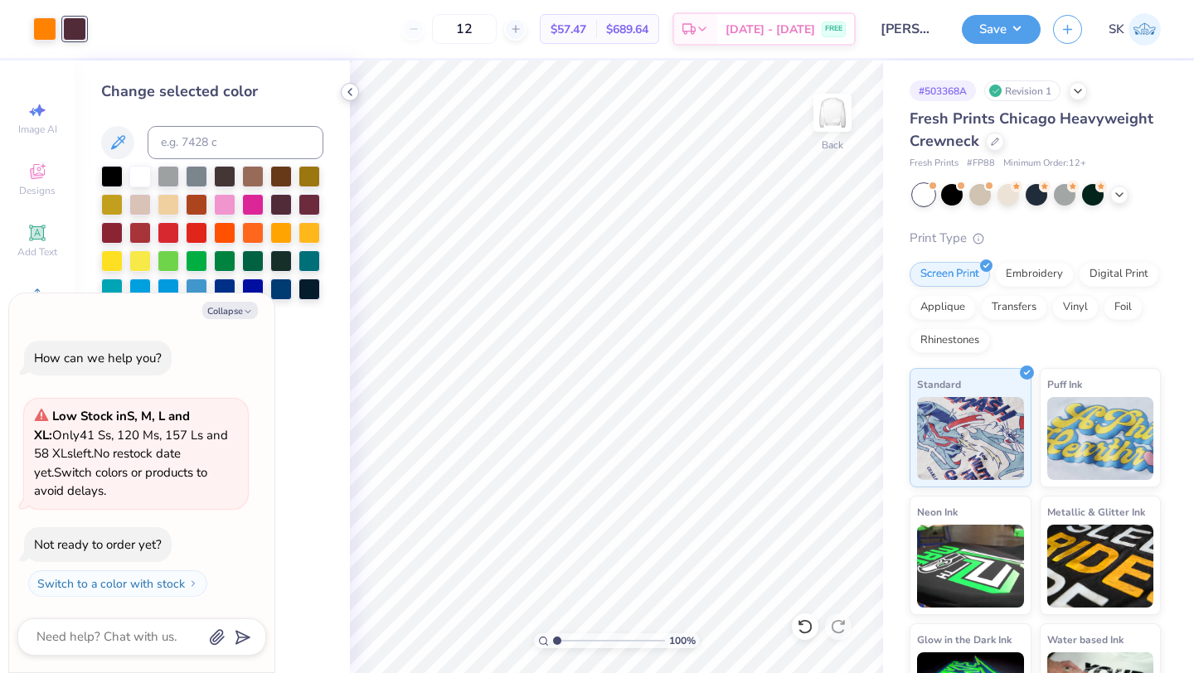
click at [346, 95] on icon at bounding box center [349, 91] width 13 height 13
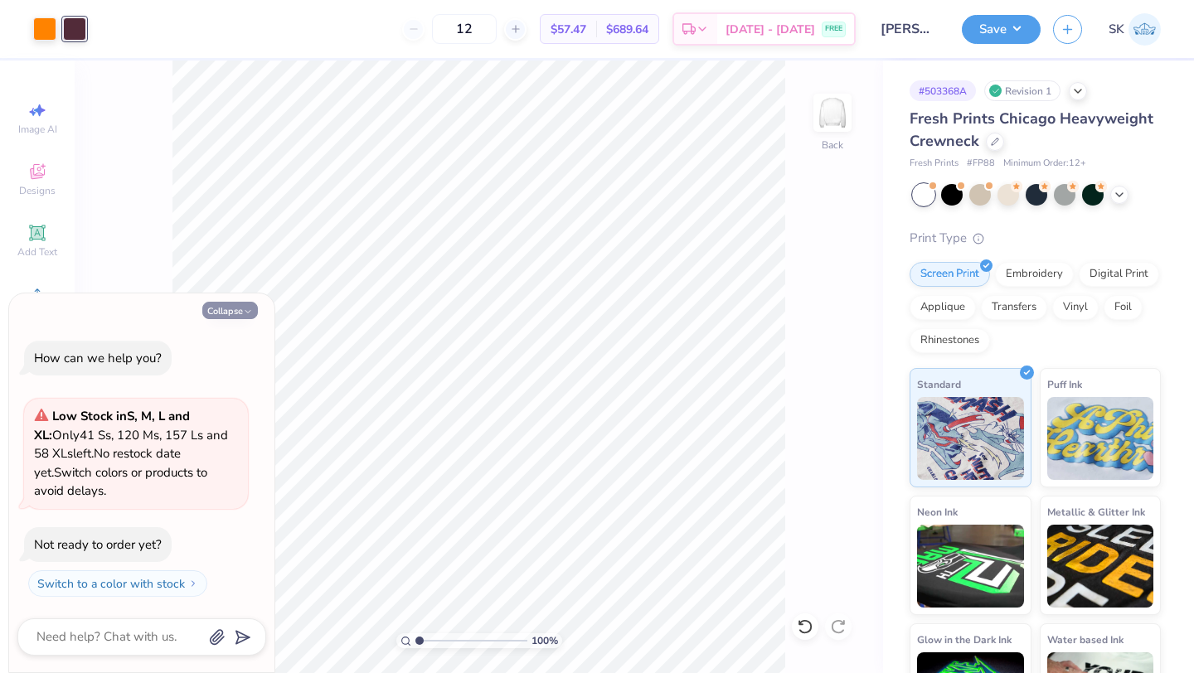
click at [236, 305] on button "Collapse" at bounding box center [230, 310] width 56 height 17
type textarea "x"
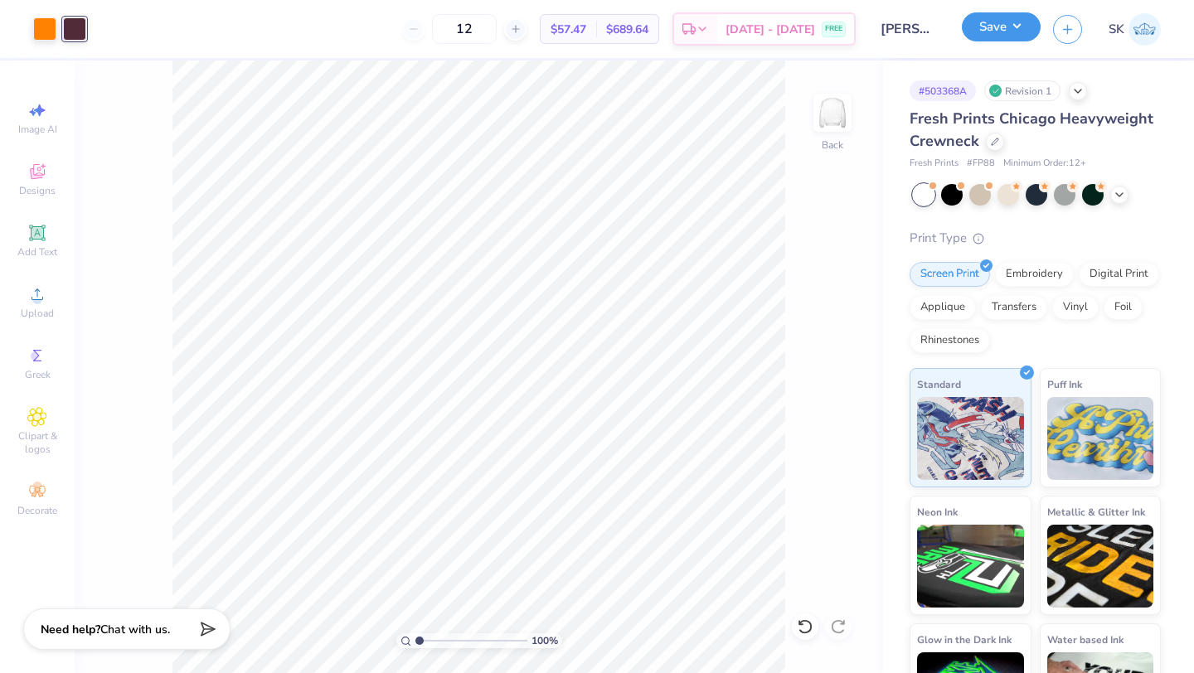
click at [1024, 36] on button "Save" at bounding box center [1001, 26] width 79 height 29
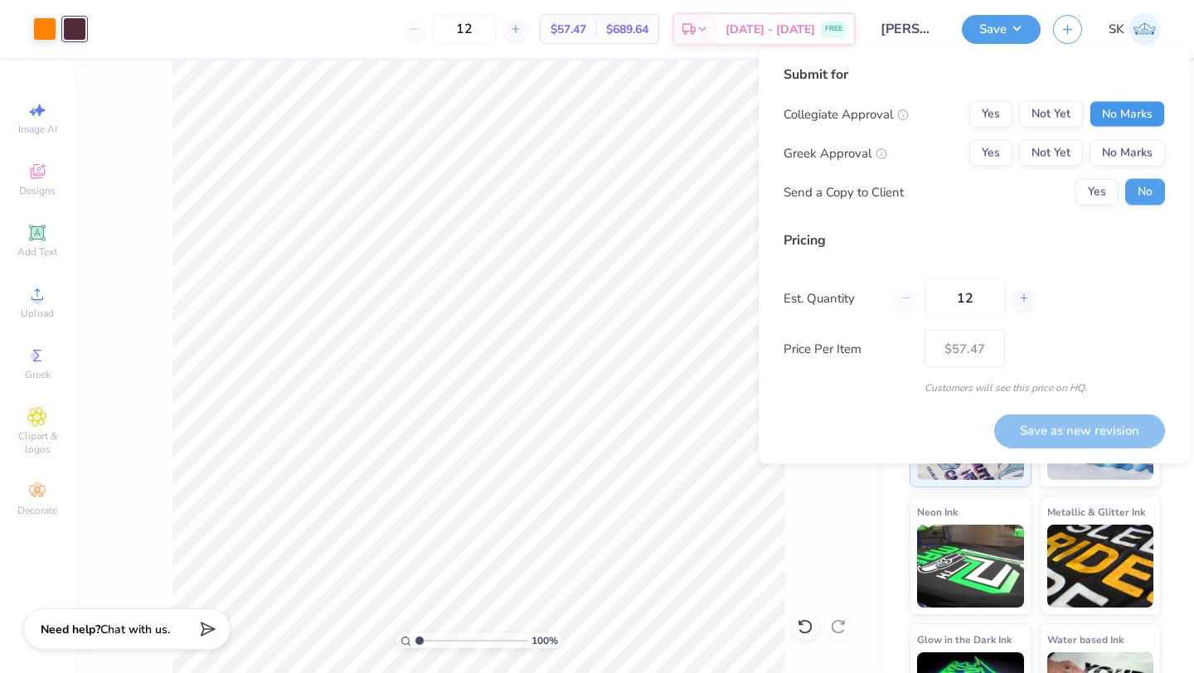
click at [1113, 106] on button "No Marks" at bounding box center [1127, 114] width 75 height 27
click at [1112, 152] on button "No Marks" at bounding box center [1127, 153] width 75 height 27
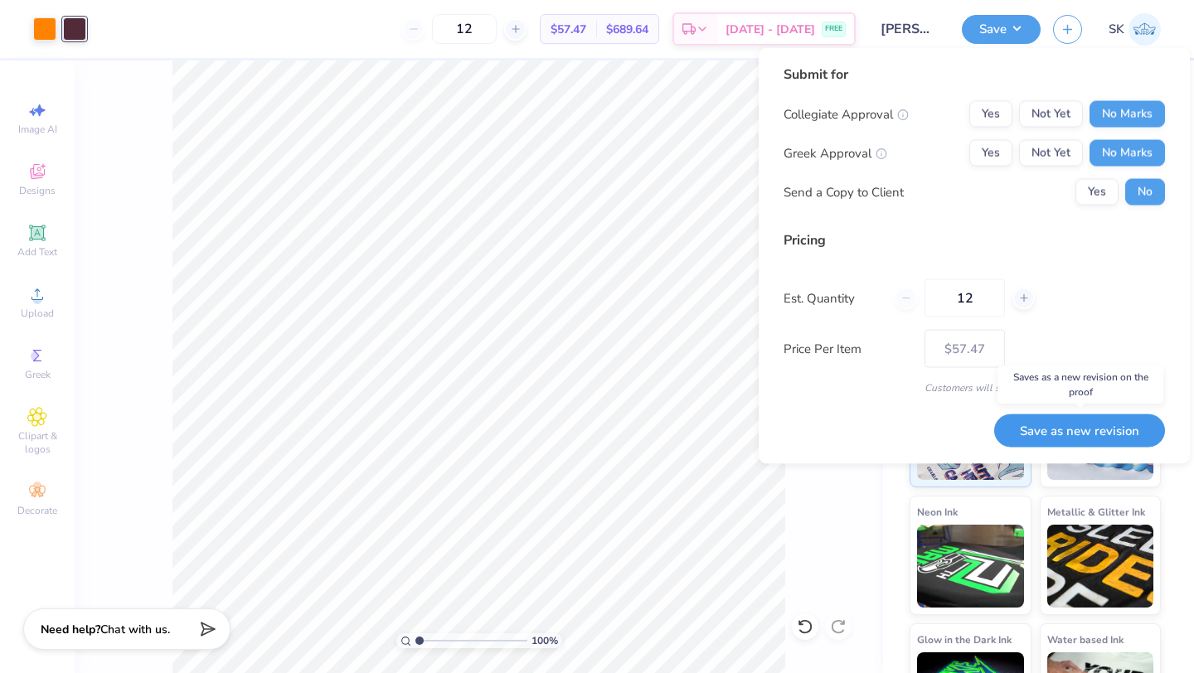
click at [1033, 433] on button "Save as new revision" at bounding box center [1079, 431] width 171 height 34
type input "$57.47"
